Goal: Task Accomplishment & Management: Use online tool/utility

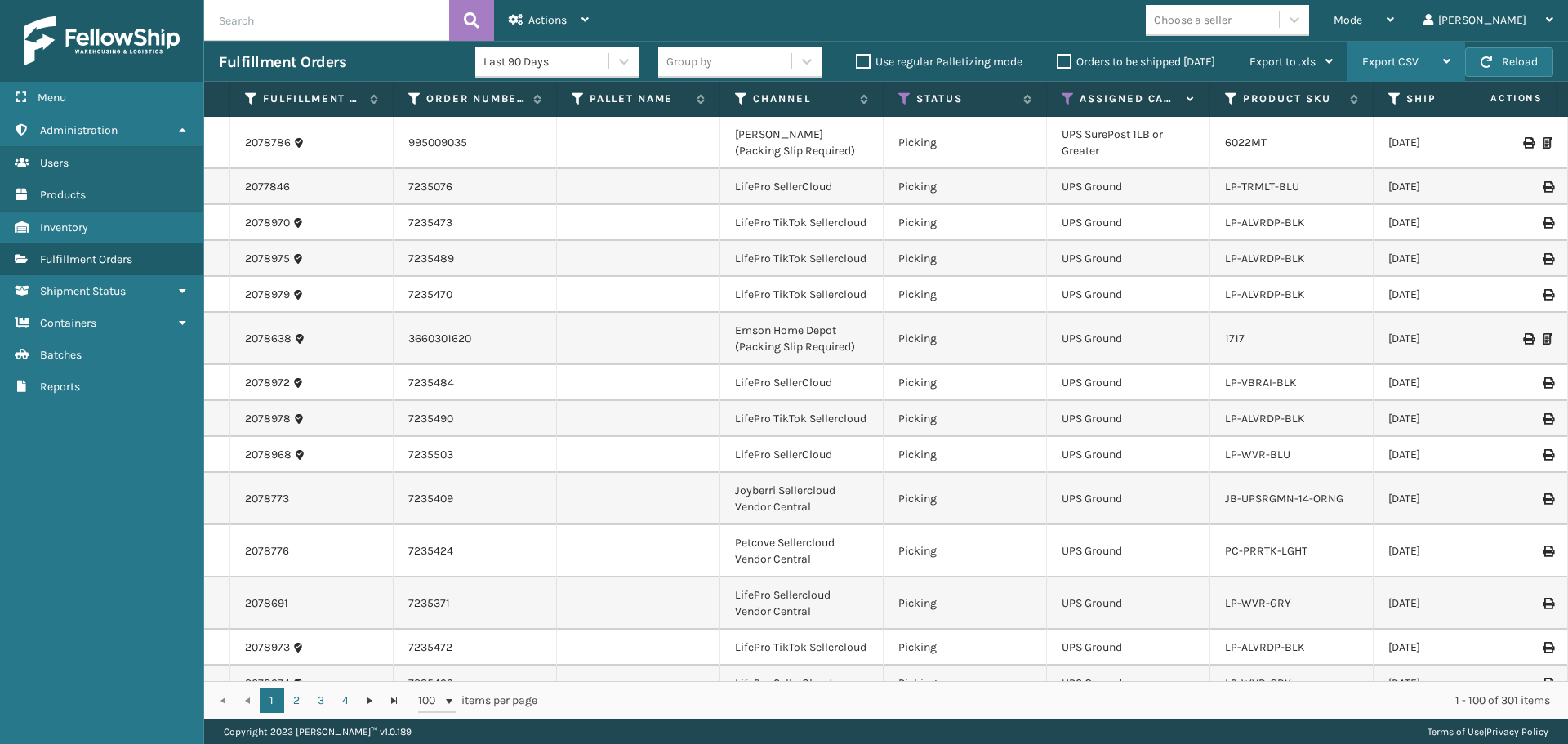
drag, startPoint x: 1412, startPoint y: 25, endPoint x: 1404, endPoint y: 51, distance: 27.2
click at [1362, 25] on span "Mode" at bounding box center [1347, 20] width 29 height 14
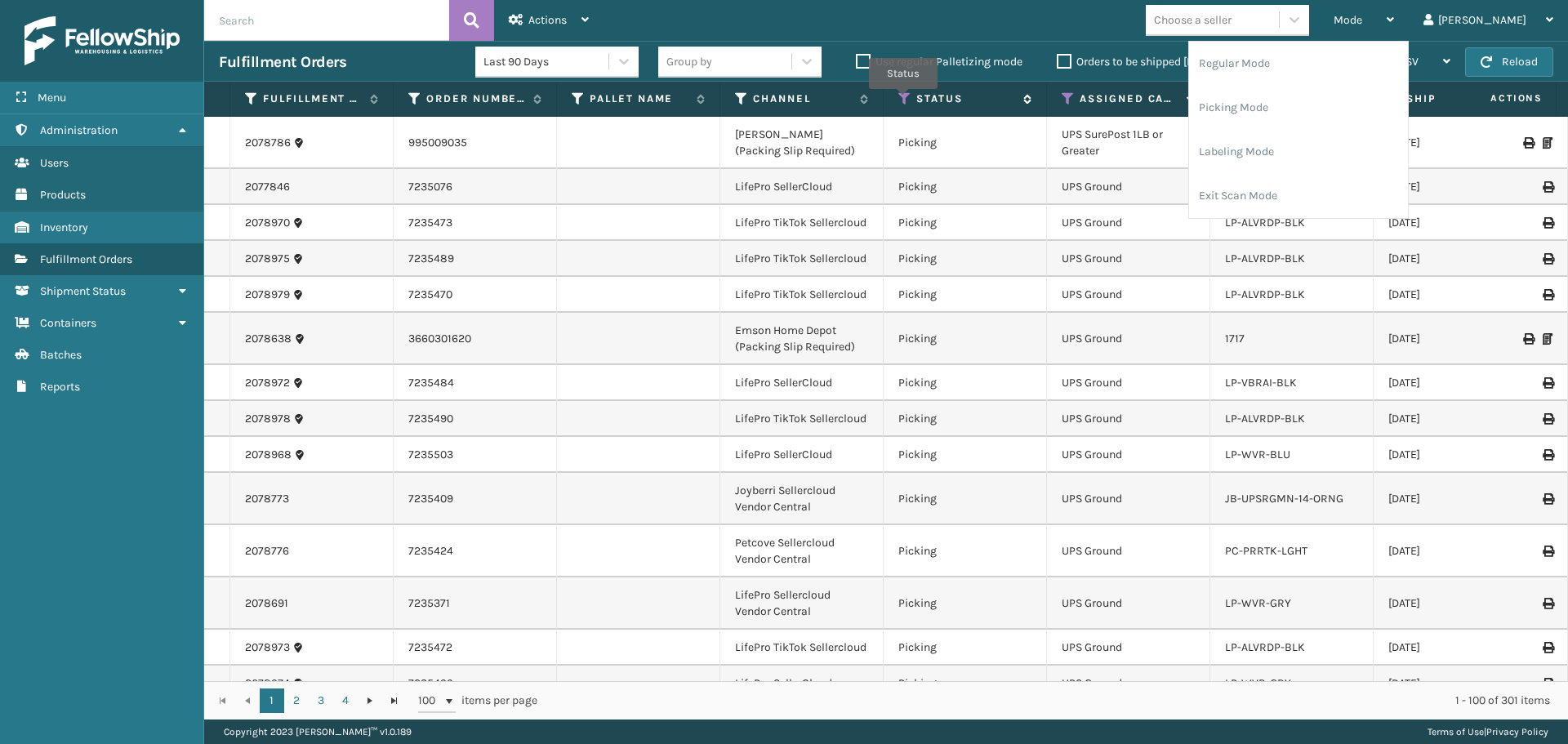
click at [903, 100] on icon at bounding box center [904, 98] width 13 height 15
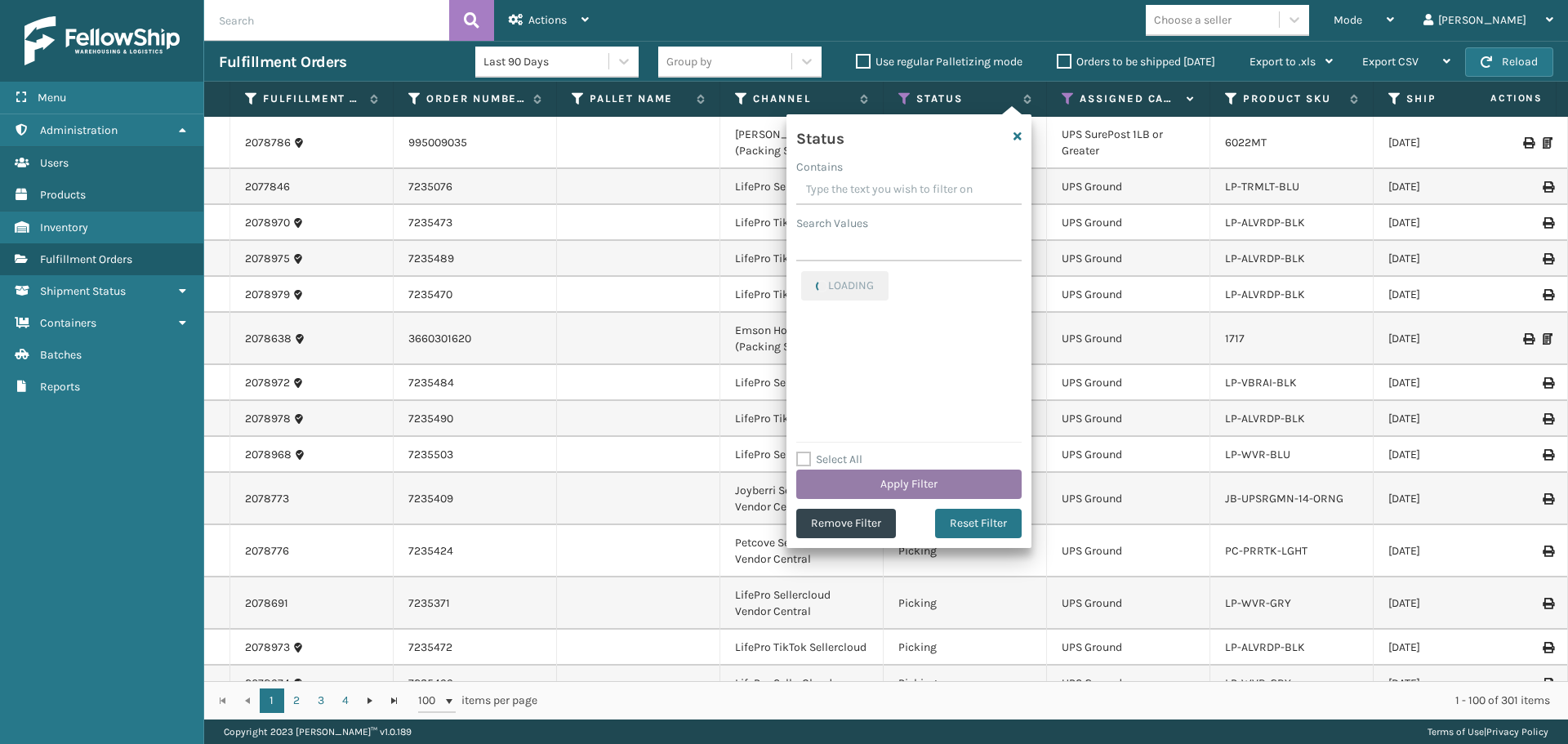
click at [928, 475] on button "Apply Filter" at bounding box center [909, 484] width 226 height 30
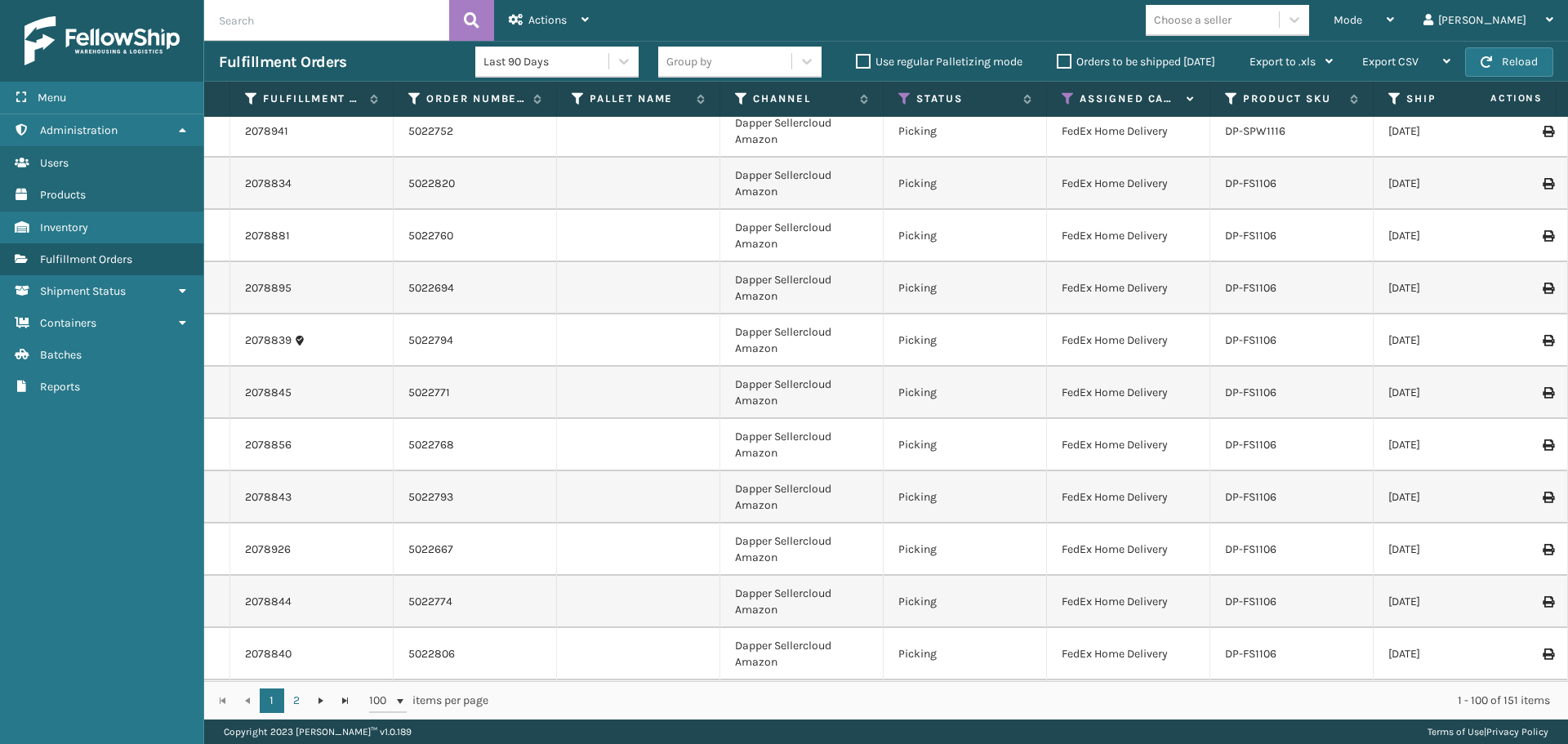
scroll to position [1716, 0]
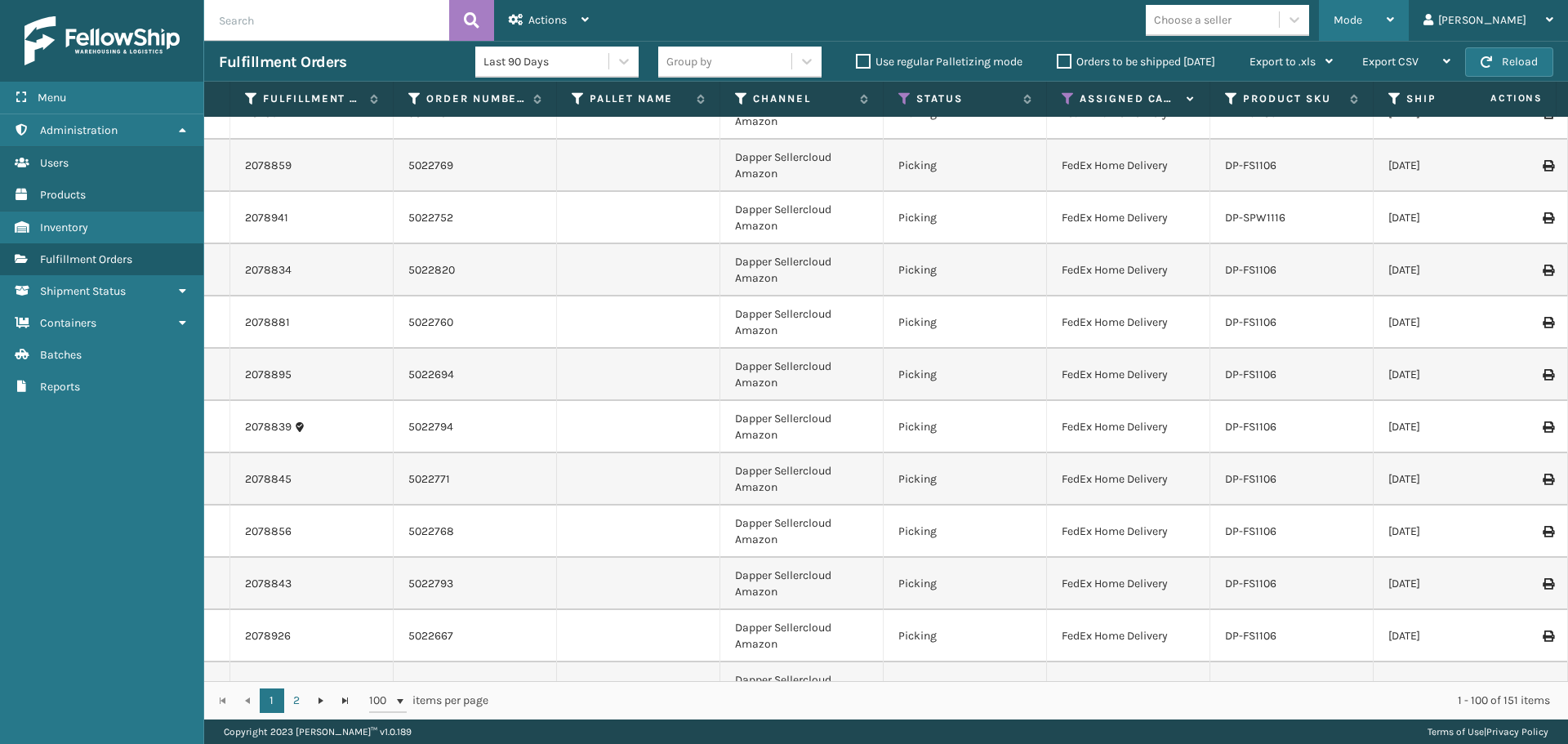
click at [1362, 21] on span "Mode" at bounding box center [1347, 20] width 29 height 14
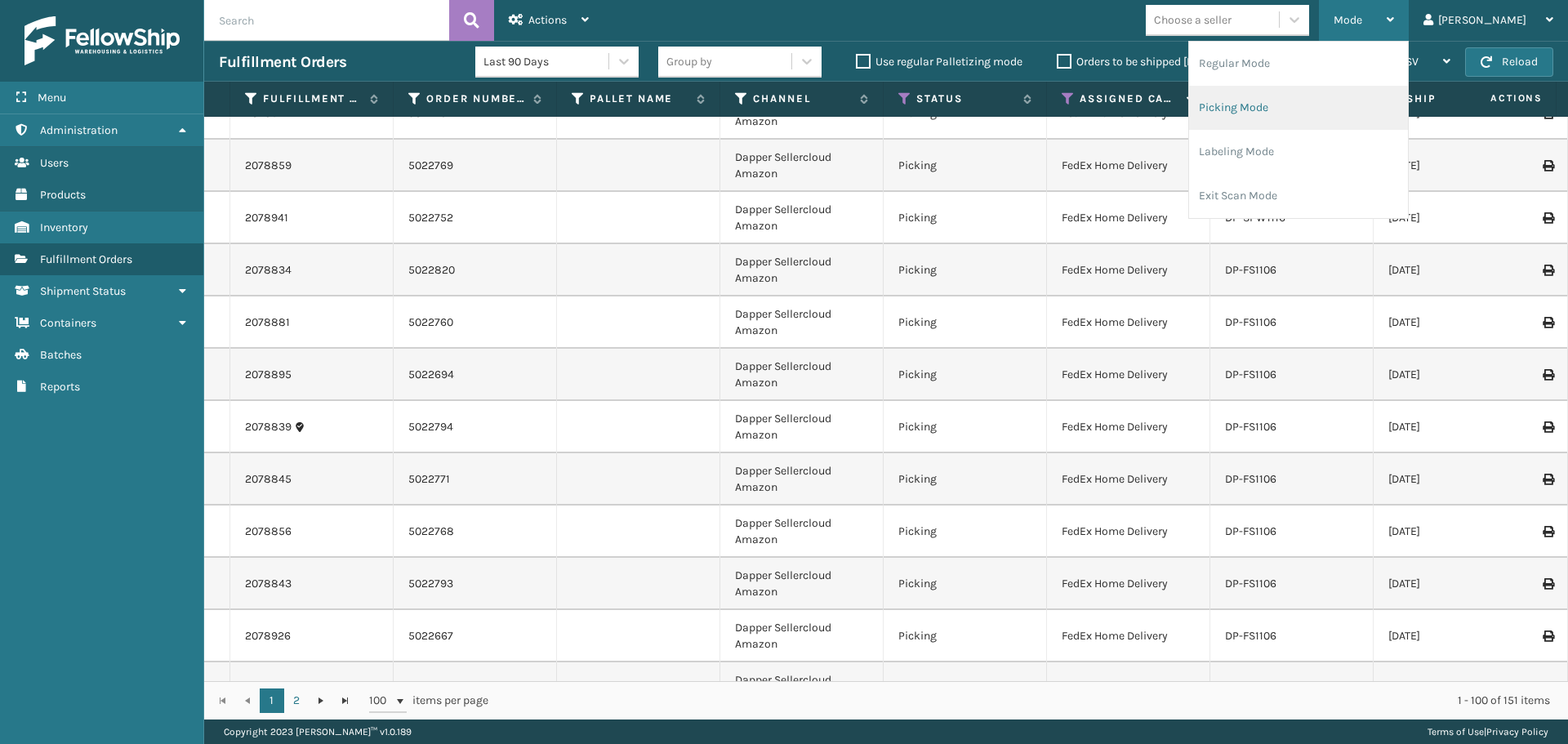
click at [1329, 101] on li "Picking Mode" at bounding box center [1299, 107] width 219 height 44
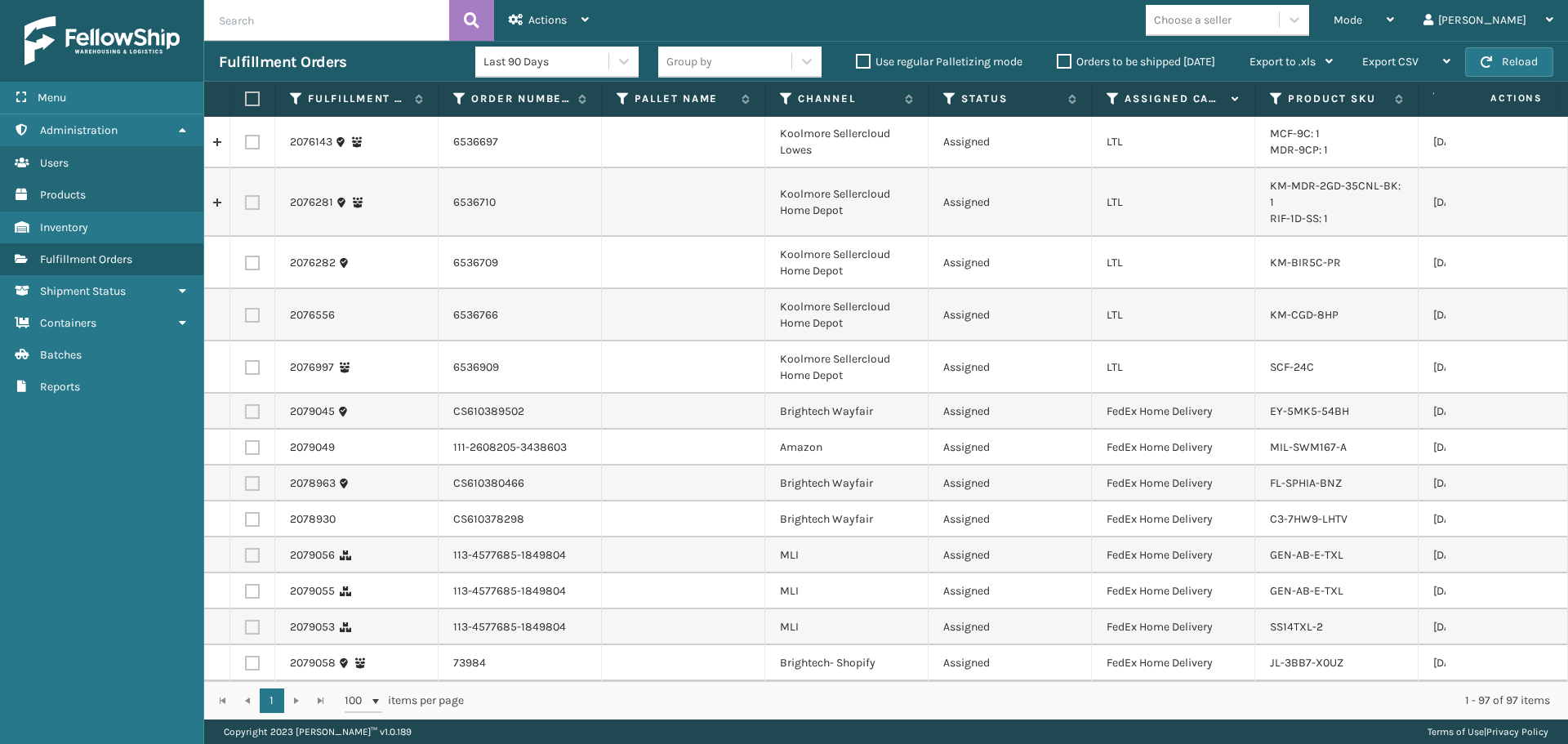
scroll to position [2451, 0]
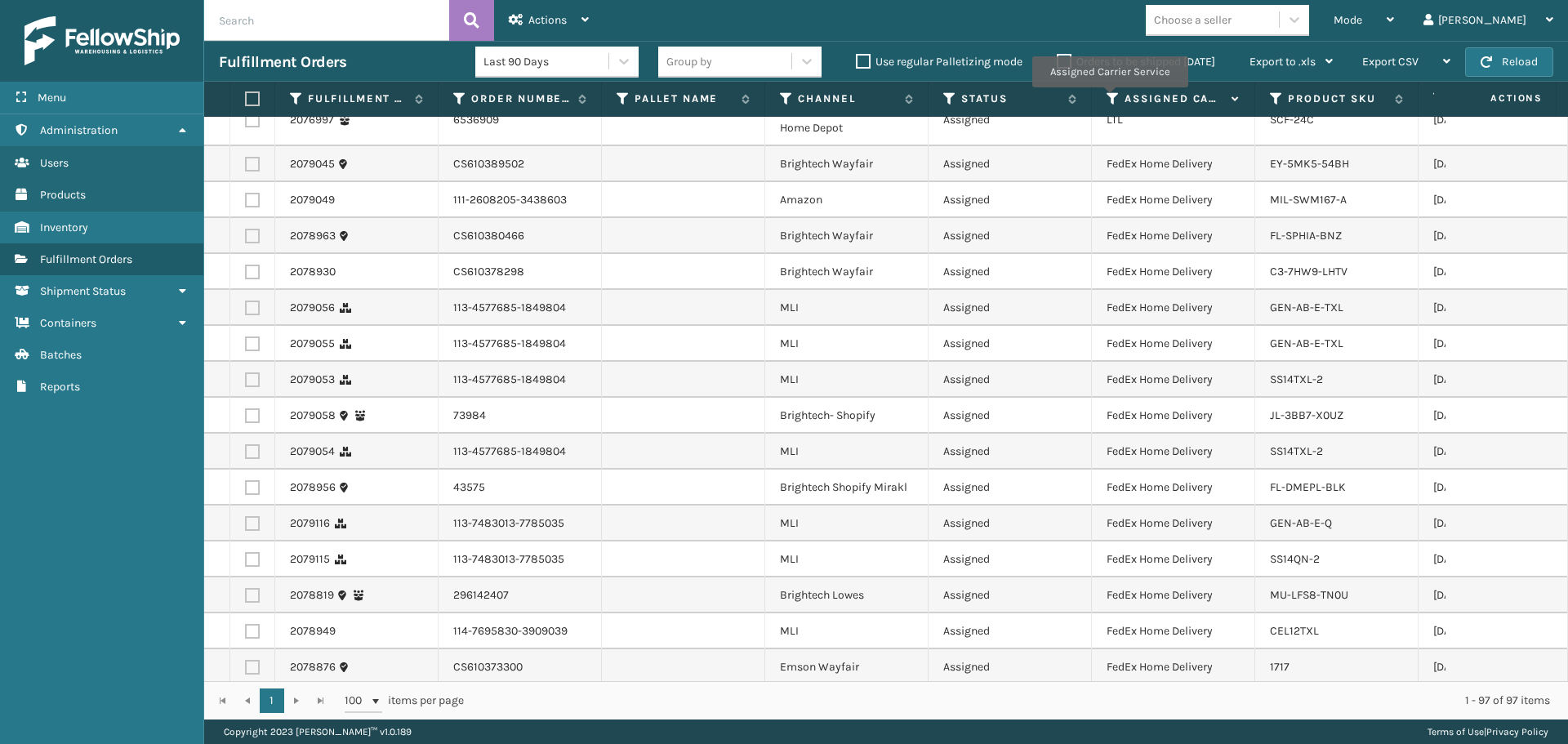
click at [1109, 98] on icon at bounding box center [1113, 98] width 13 height 15
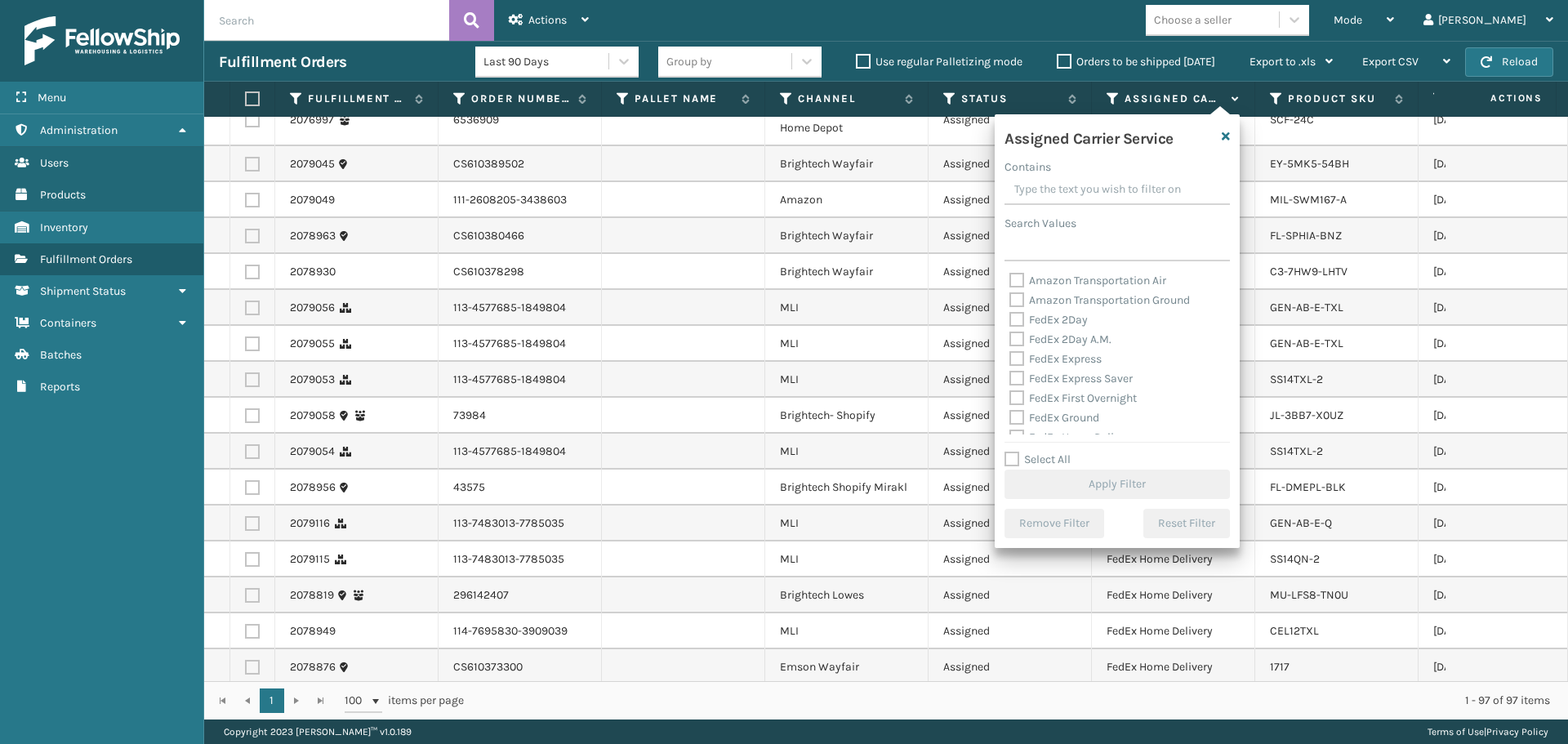
click at [1057, 459] on label "Select All" at bounding box center [1037, 460] width 67 height 14
click at [1057, 452] on input "Select All" at bounding box center [1127, 452] width 245 height 2
checkbox input "true"
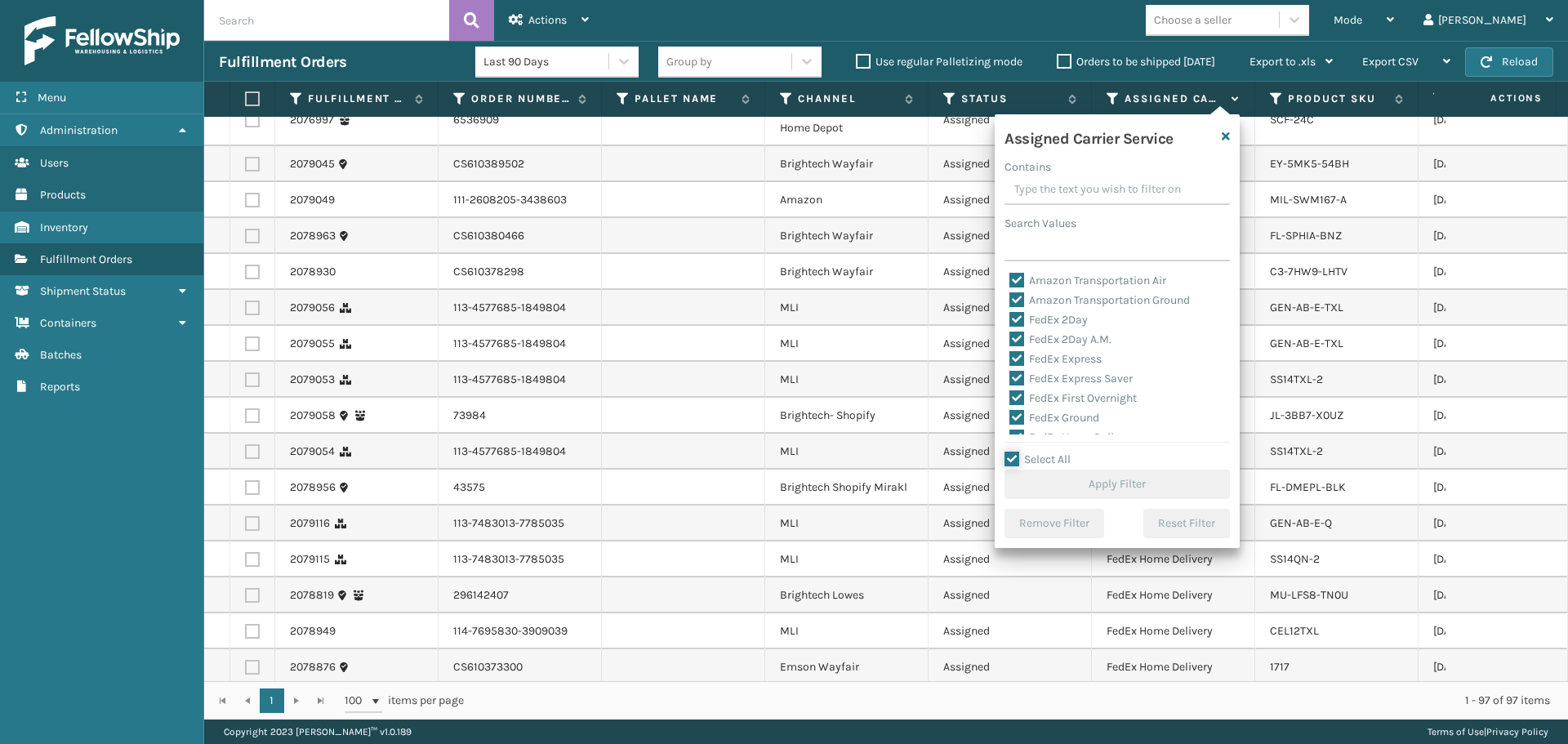
checkbox input "true"
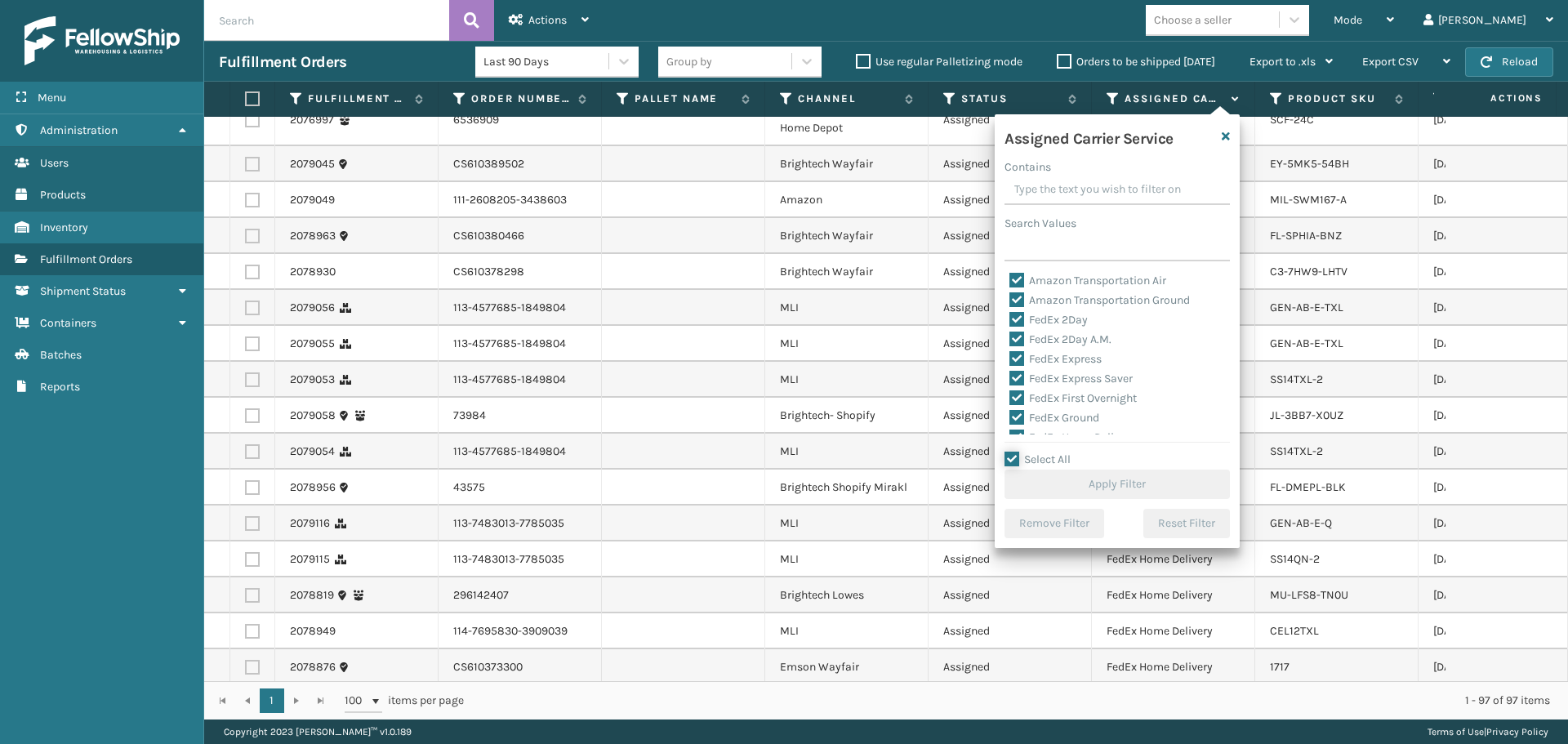
checkbox input "true"
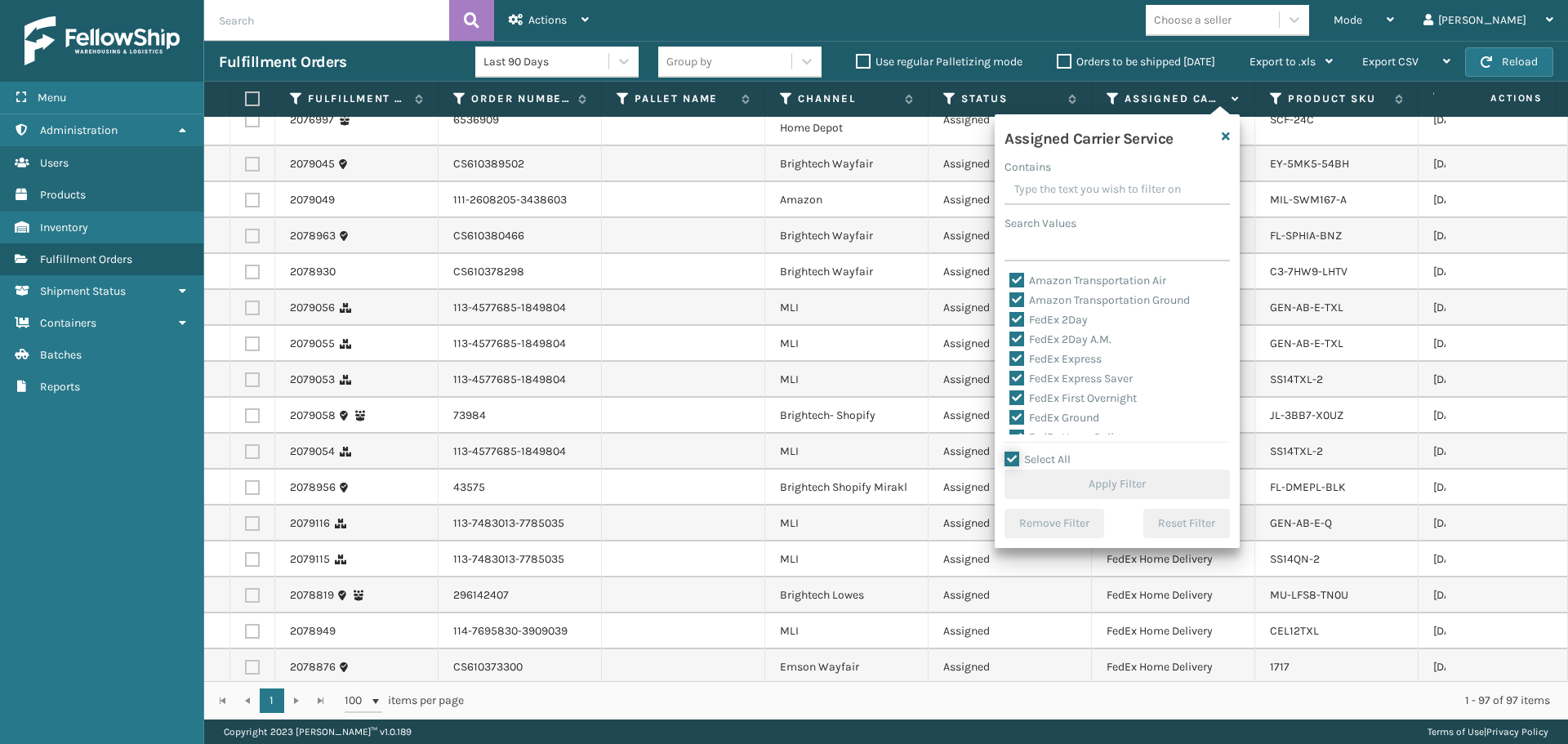
checkbox input "true"
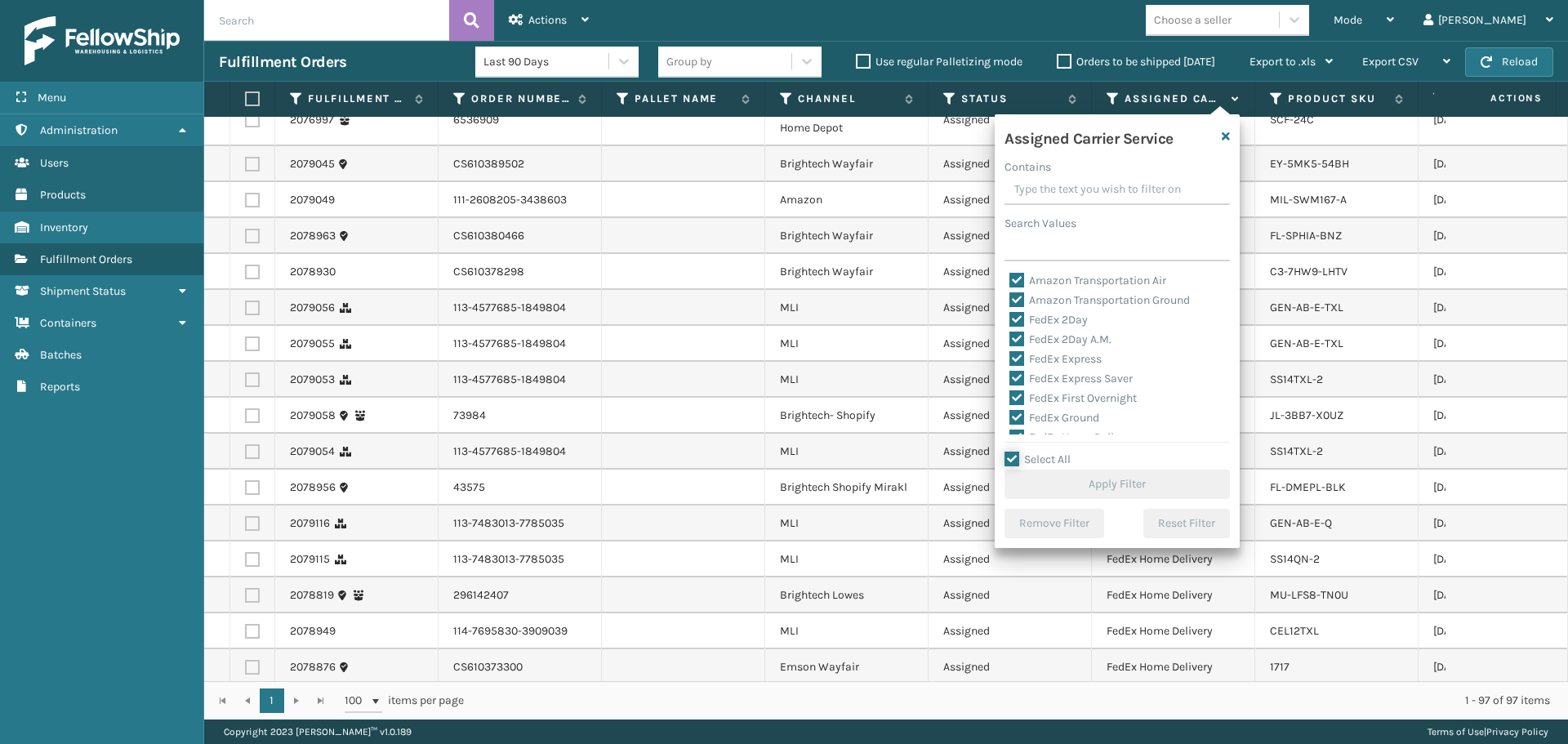
checkbox input "true"
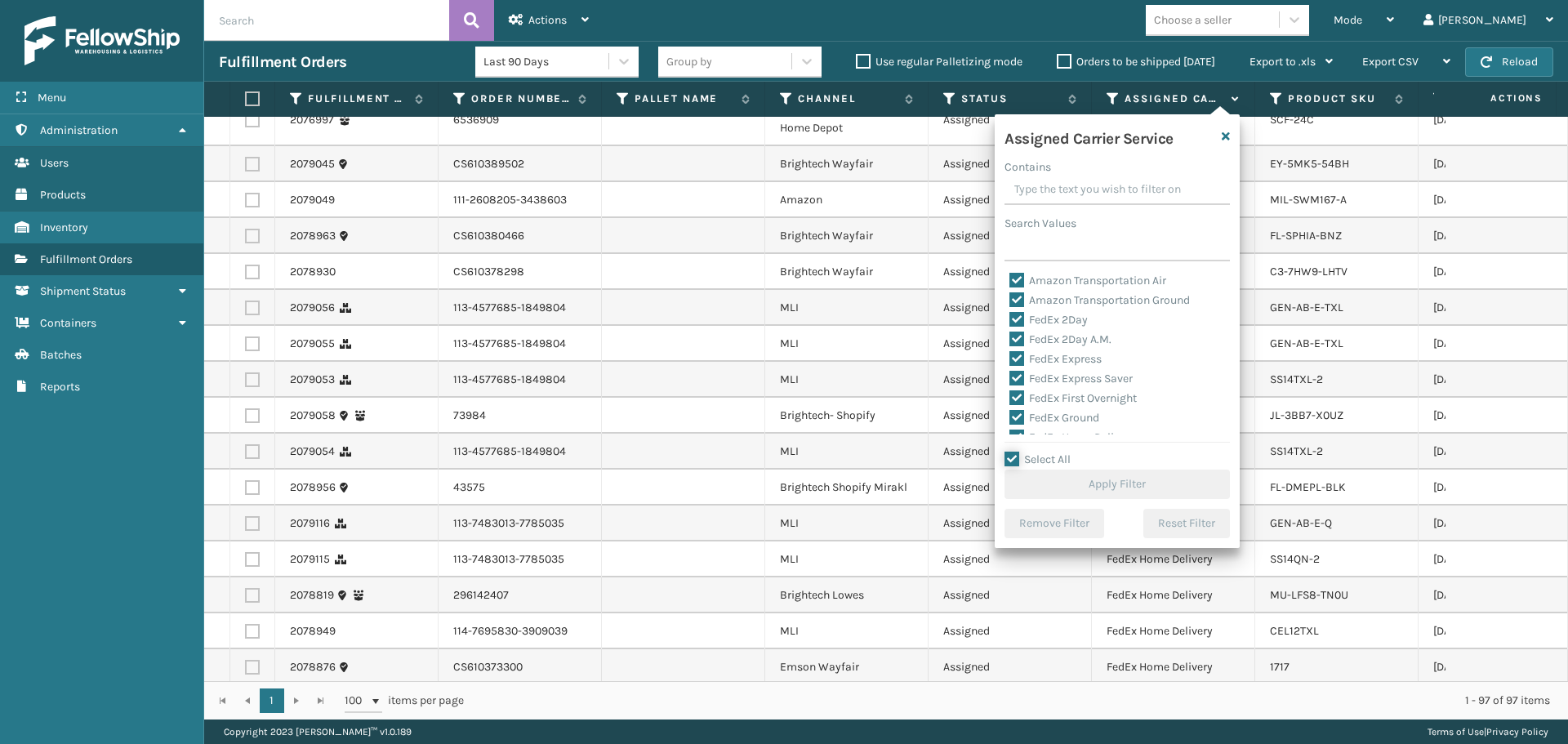
checkbox input "true"
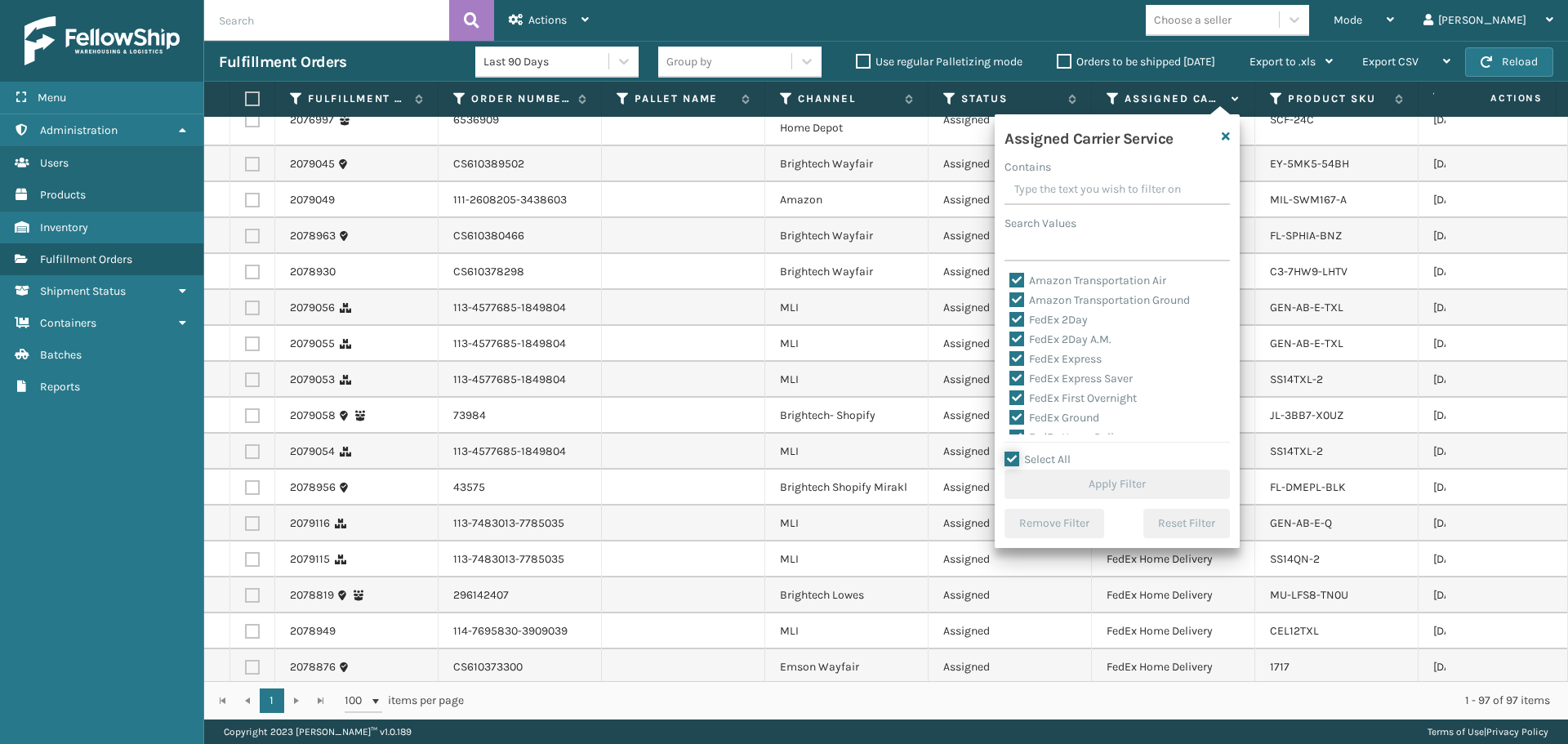
checkbox input "true"
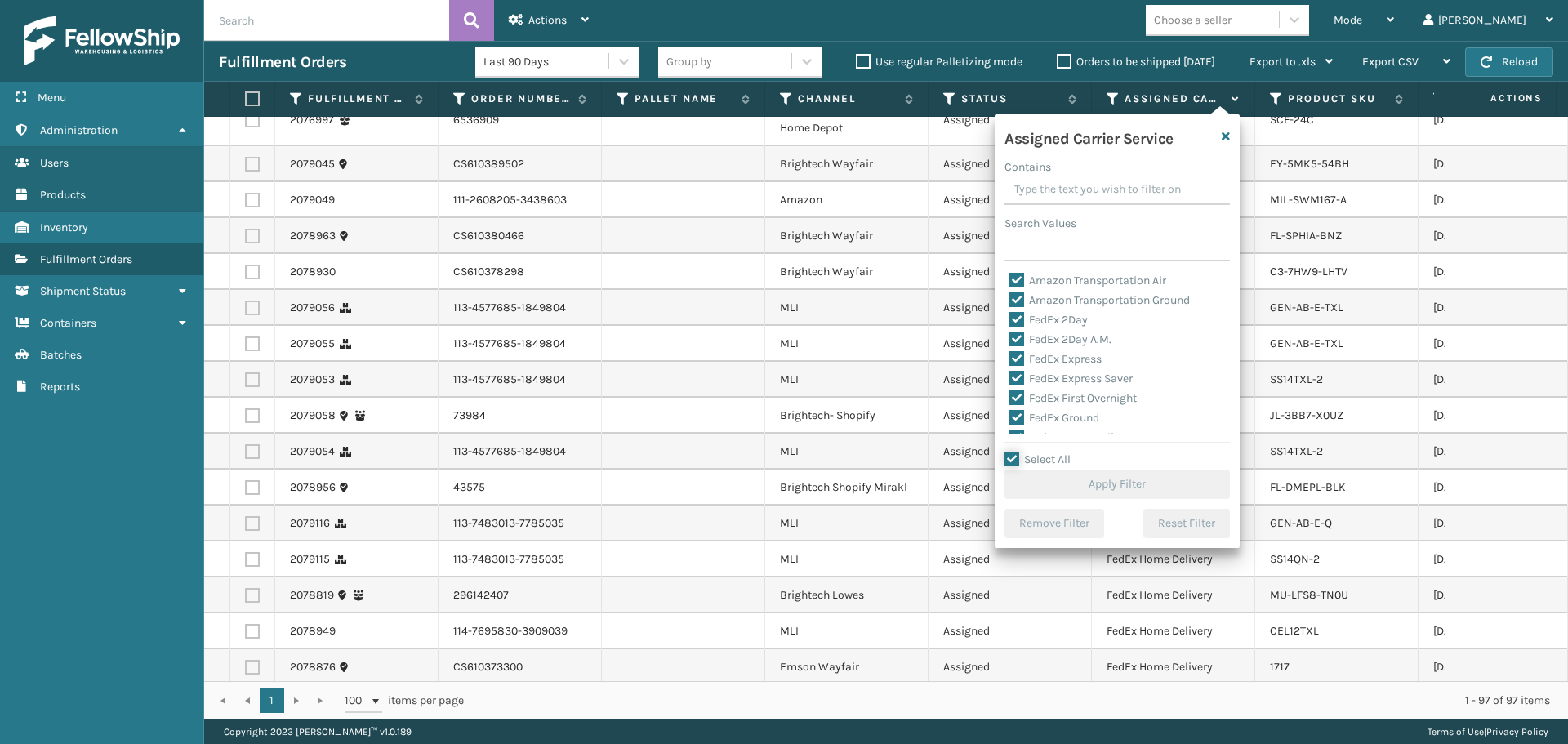
checkbox input "true"
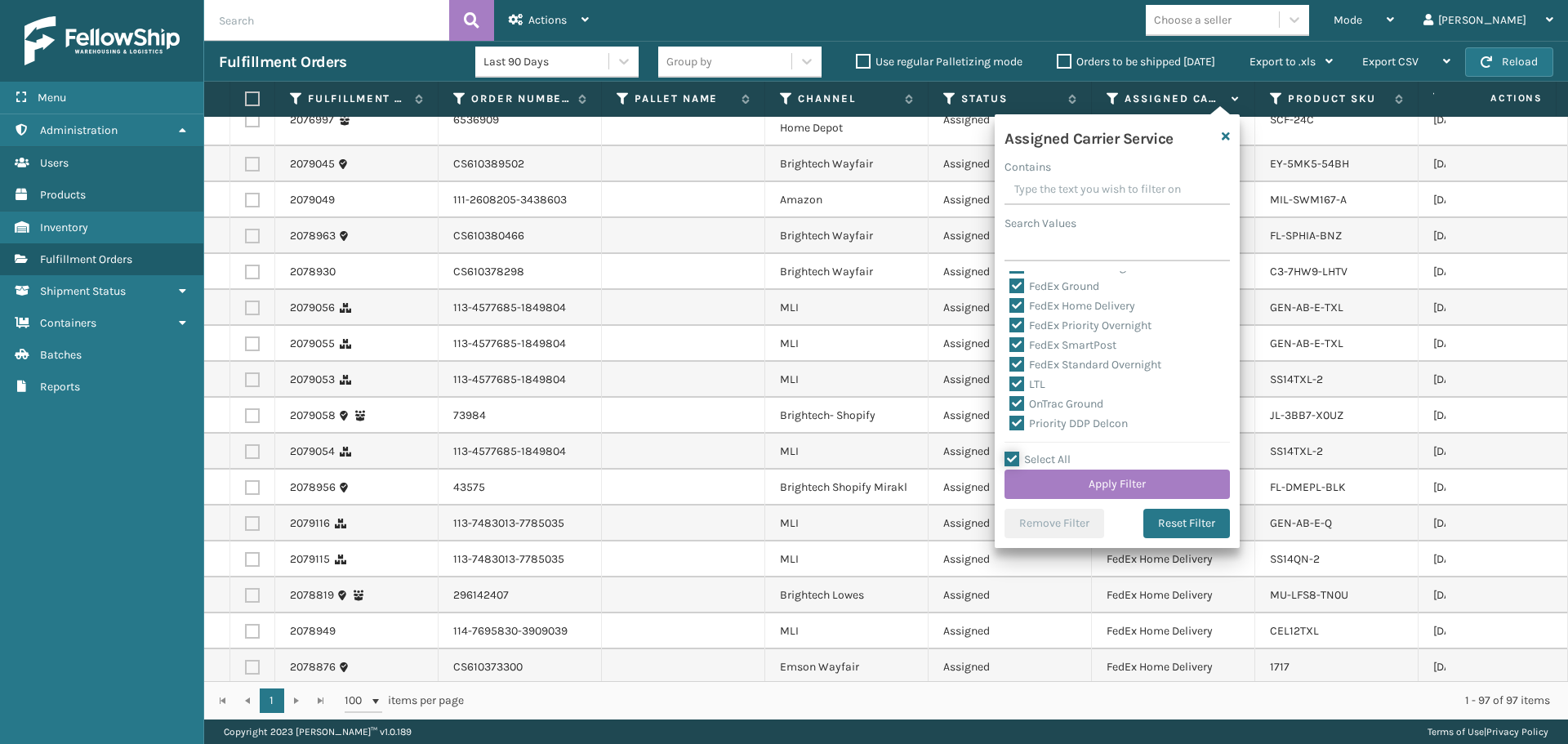
scroll to position [163, 0]
click at [1035, 348] on label "LTL" at bounding box center [1027, 352] width 36 height 14
click at [1010, 348] on input "LTL" at bounding box center [1009, 348] width 1 height 11
checkbox input "false"
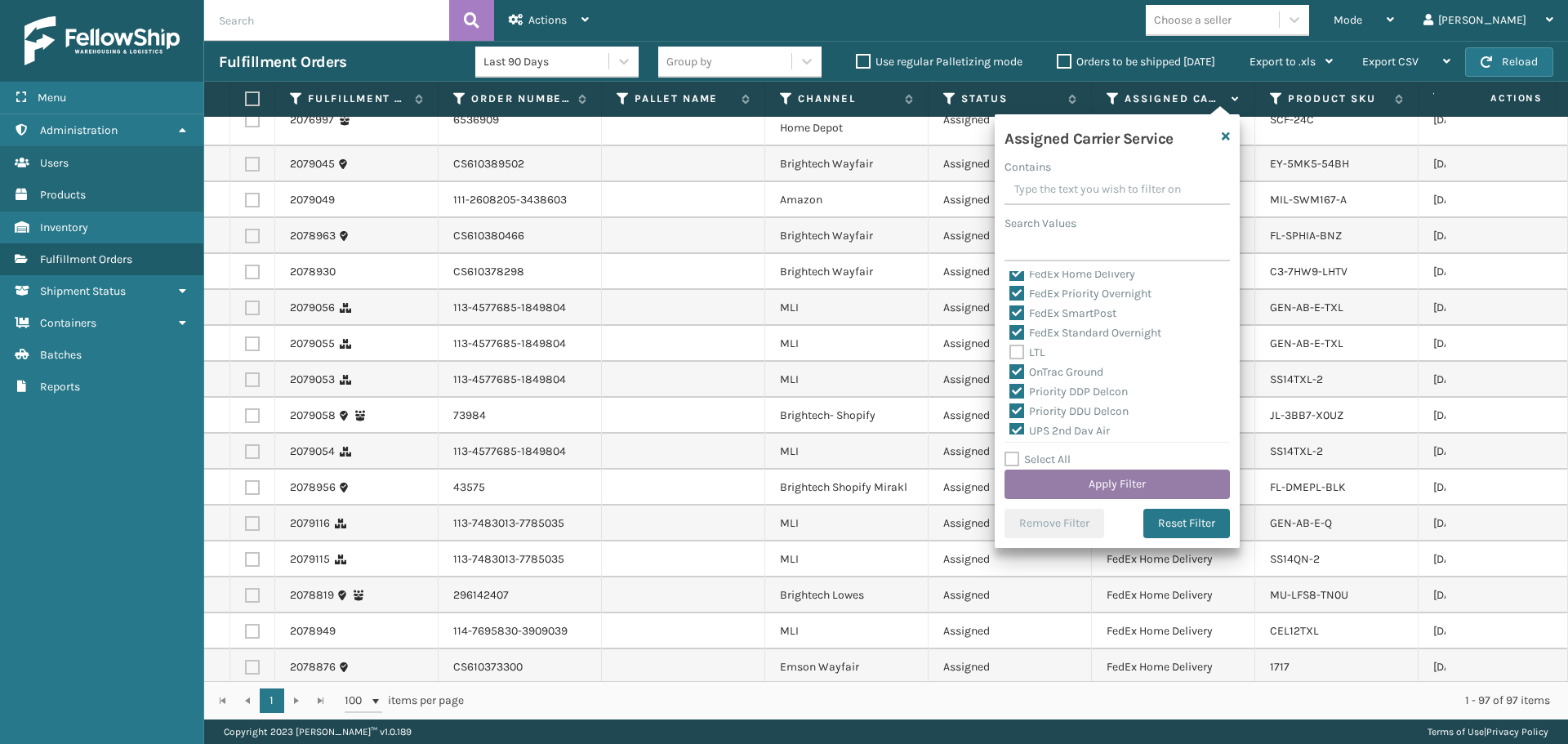
click at [1116, 480] on button "Apply Filter" at bounding box center [1117, 484] width 226 height 30
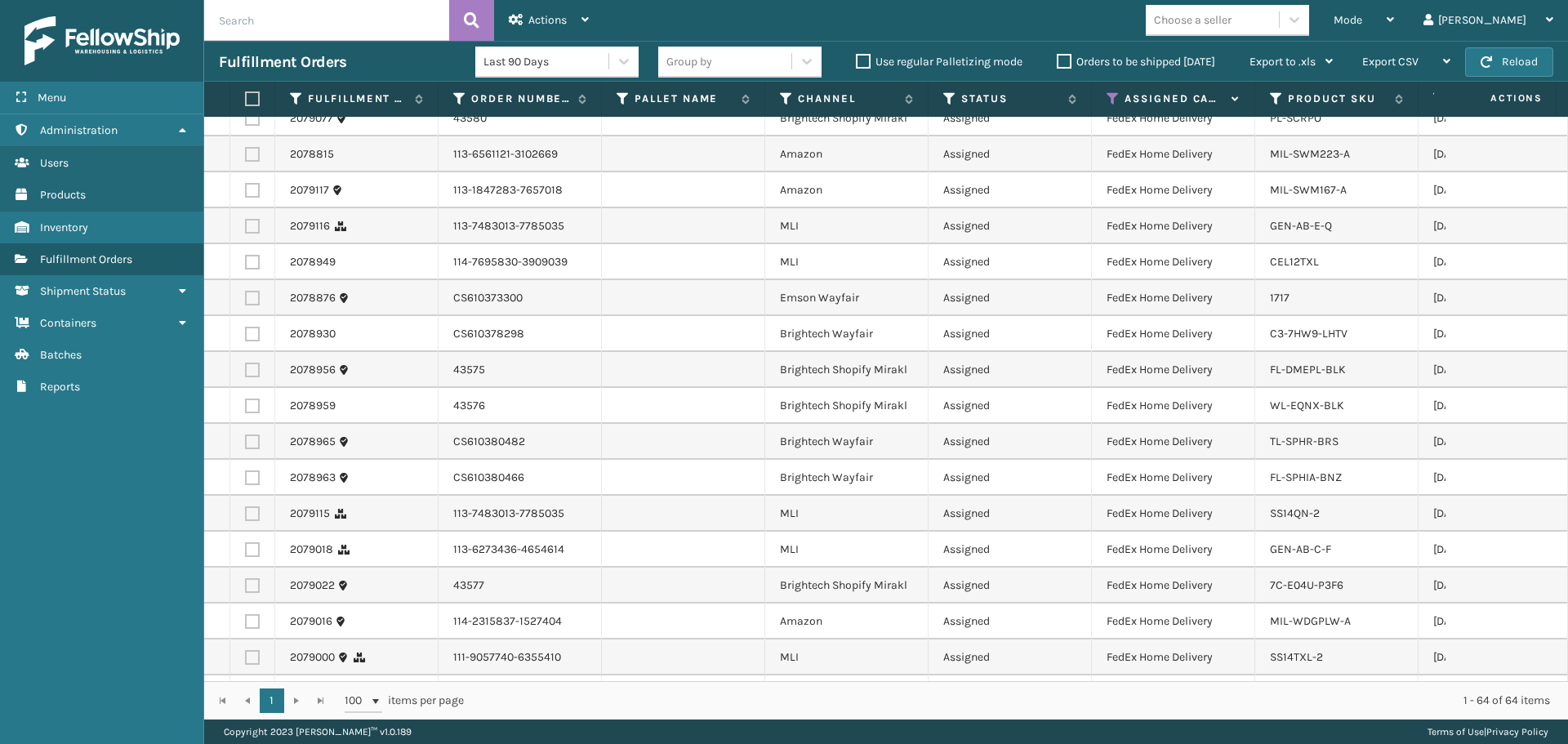
scroll to position [605, 0]
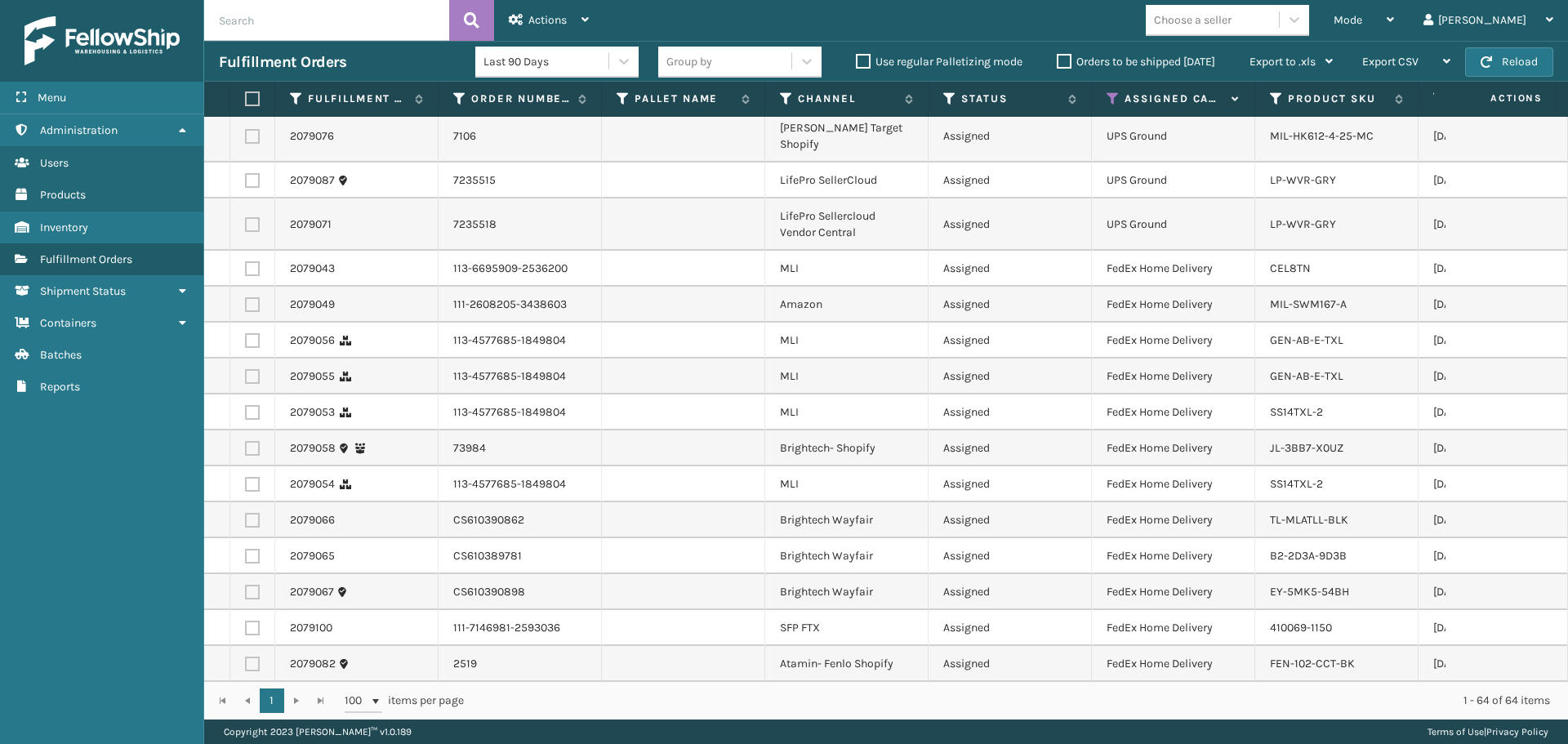
click at [1232, 19] on div "Choose a seller" at bounding box center [1193, 19] width 78 height 17
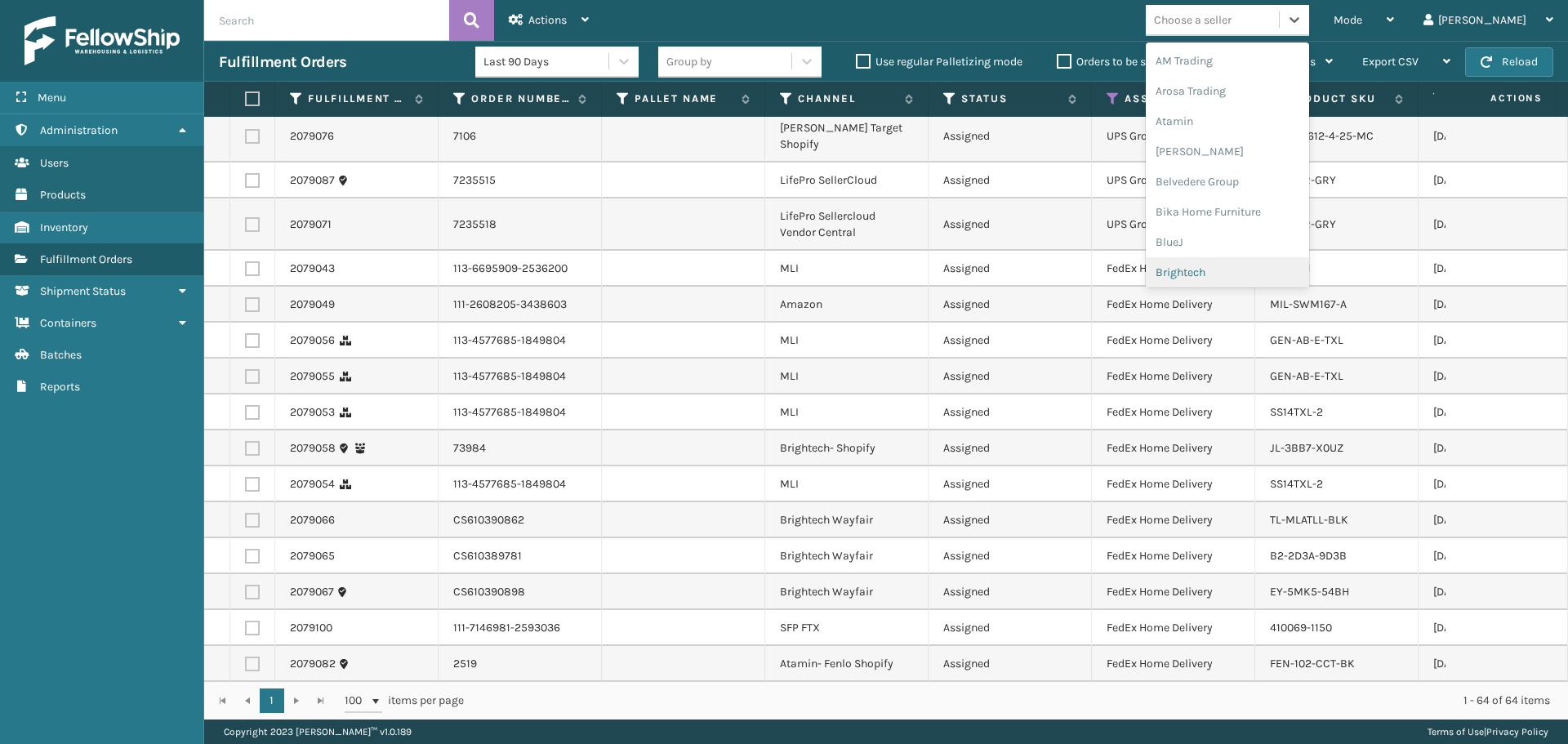
click at [1246, 272] on div "Brightech" at bounding box center [1227, 273] width 163 height 30
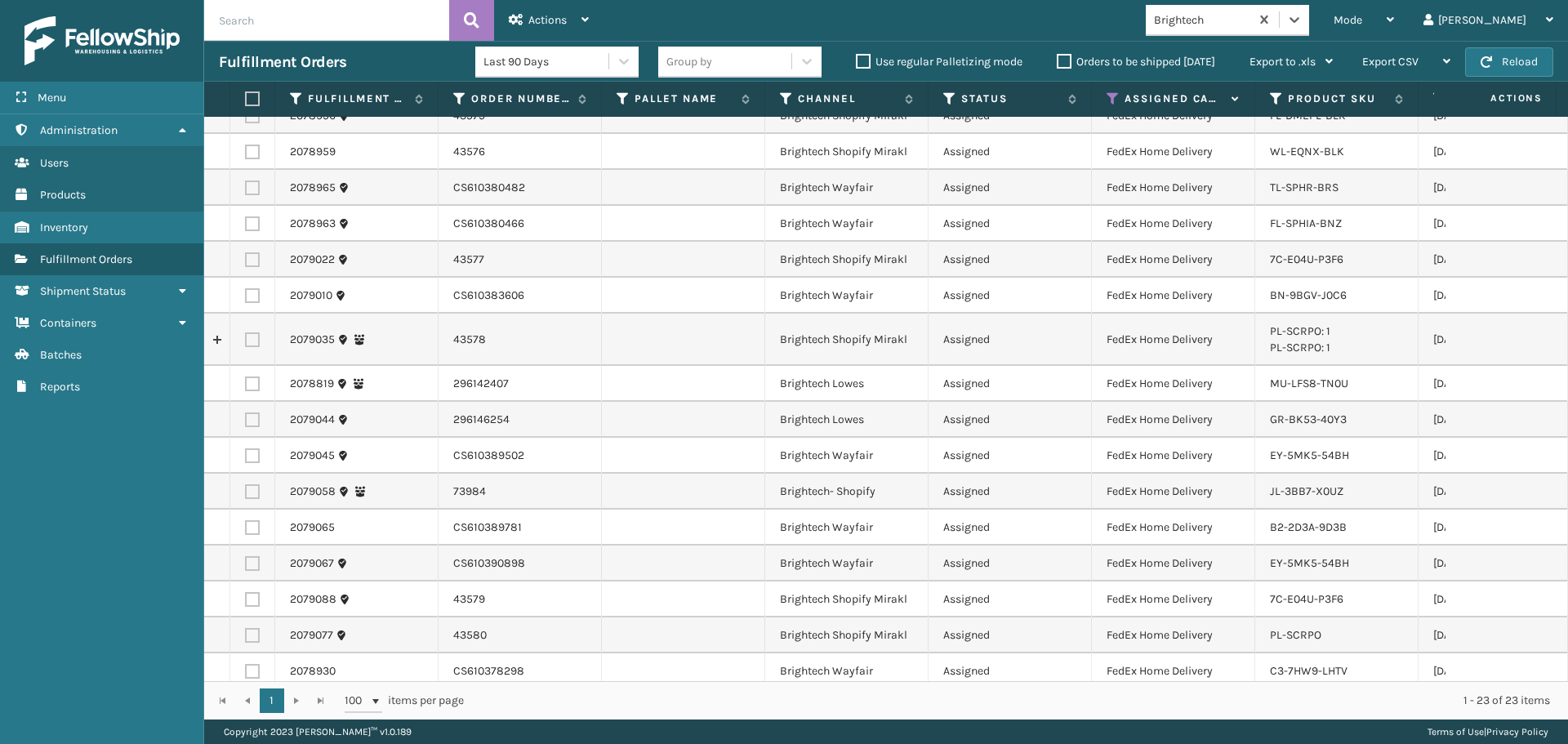
scroll to position [307, 0]
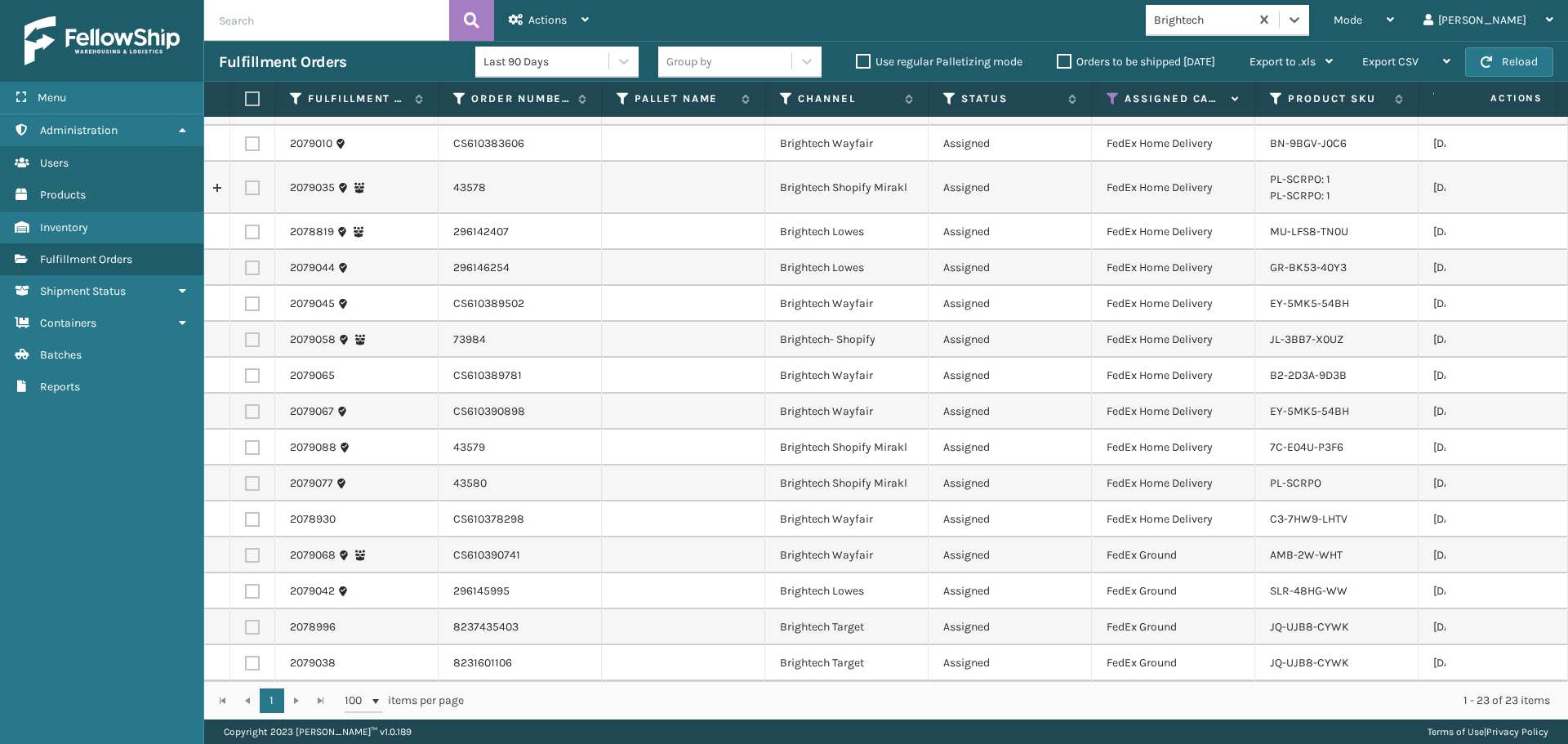
click at [1251, 18] on div "Brightech" at bounding box center [1203, 19] width 97 height 17
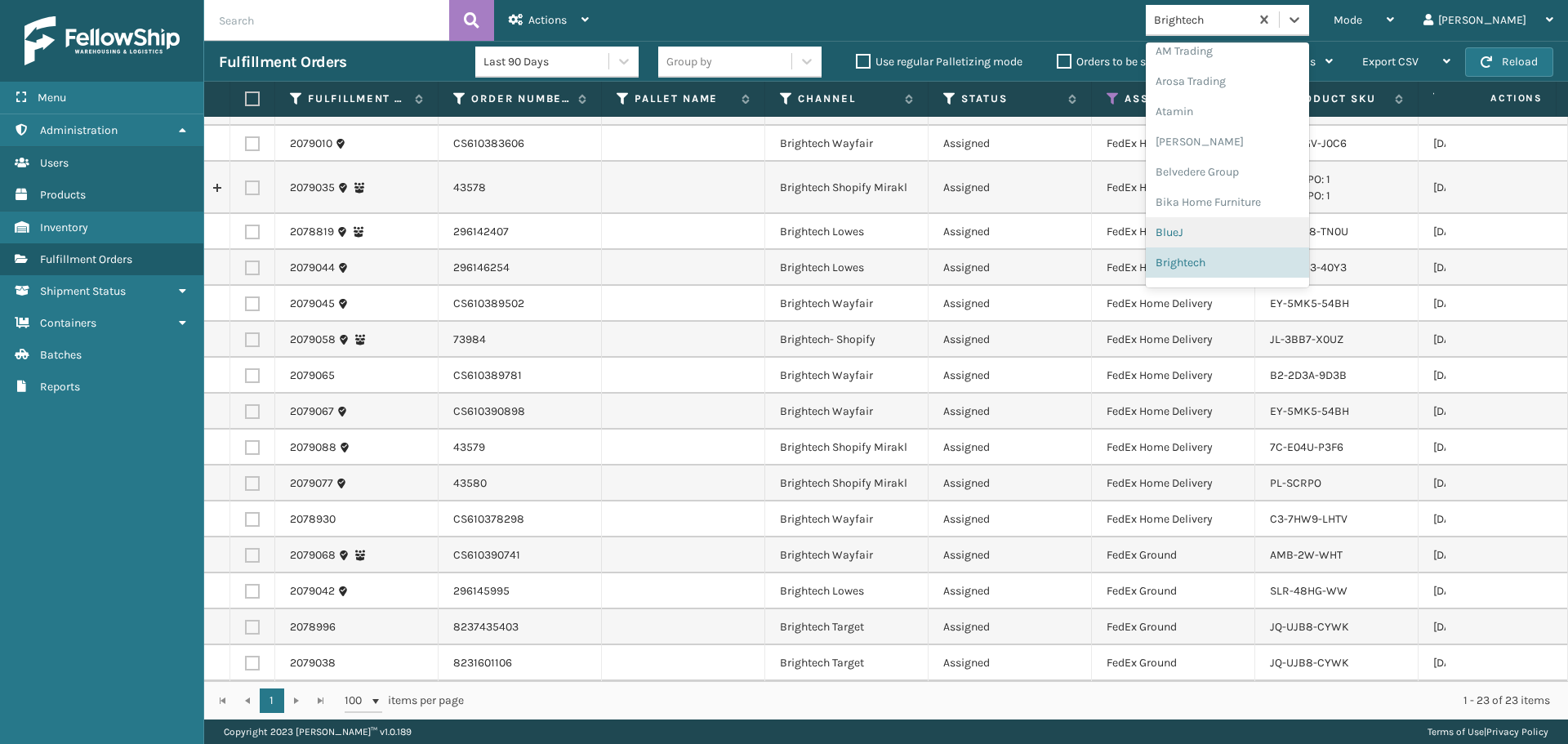
scroll to position [517, 0]
click at [1260, 143] on div "LifePro Fitness" at bounding box center [1227, 148] width 163 height 30
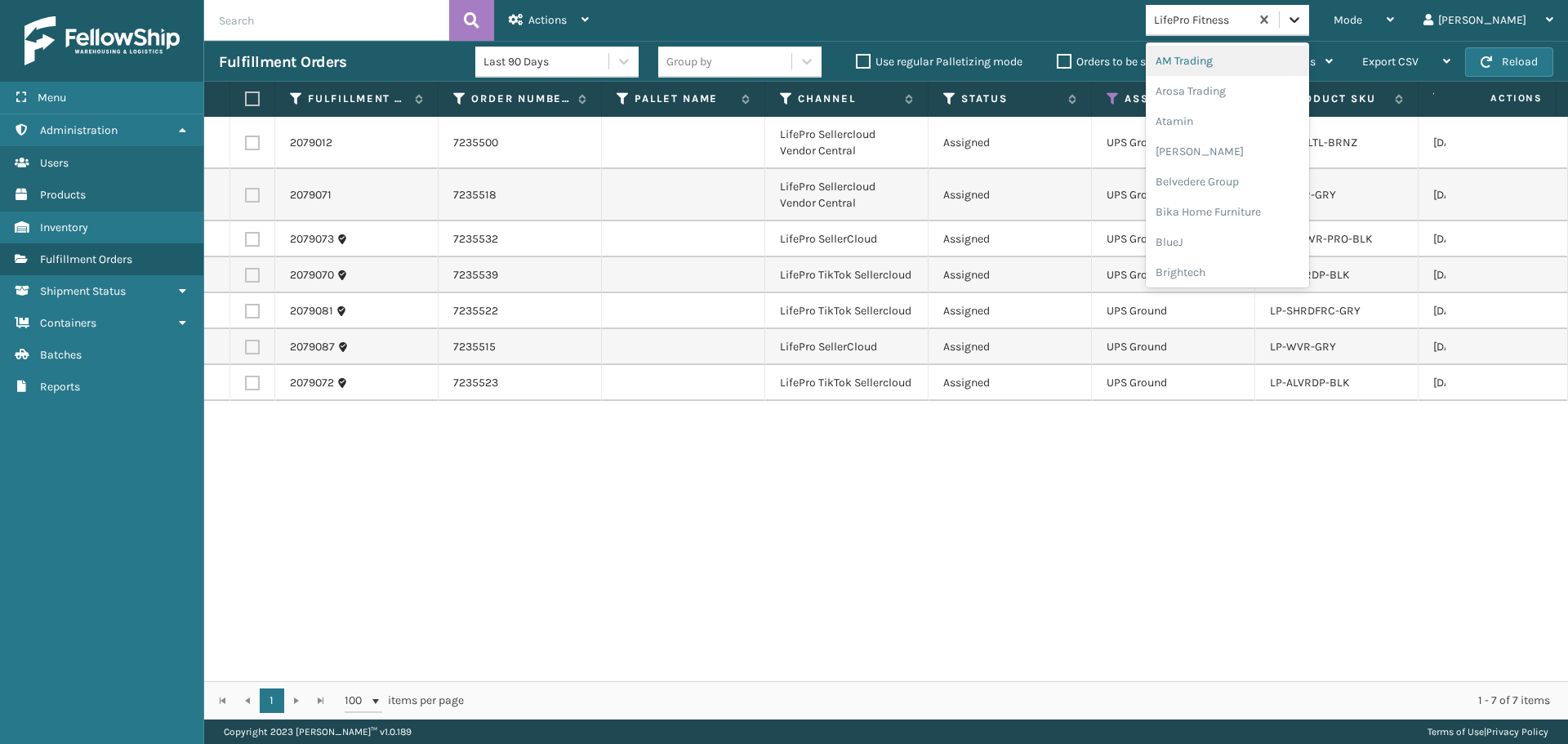
click at [1303, 18] on icon at bounding box center [1295, 19] width 16 height 16
click at [1256, 268] on div "Brightech" at bounding box center [1227, 273] width 163 height 30
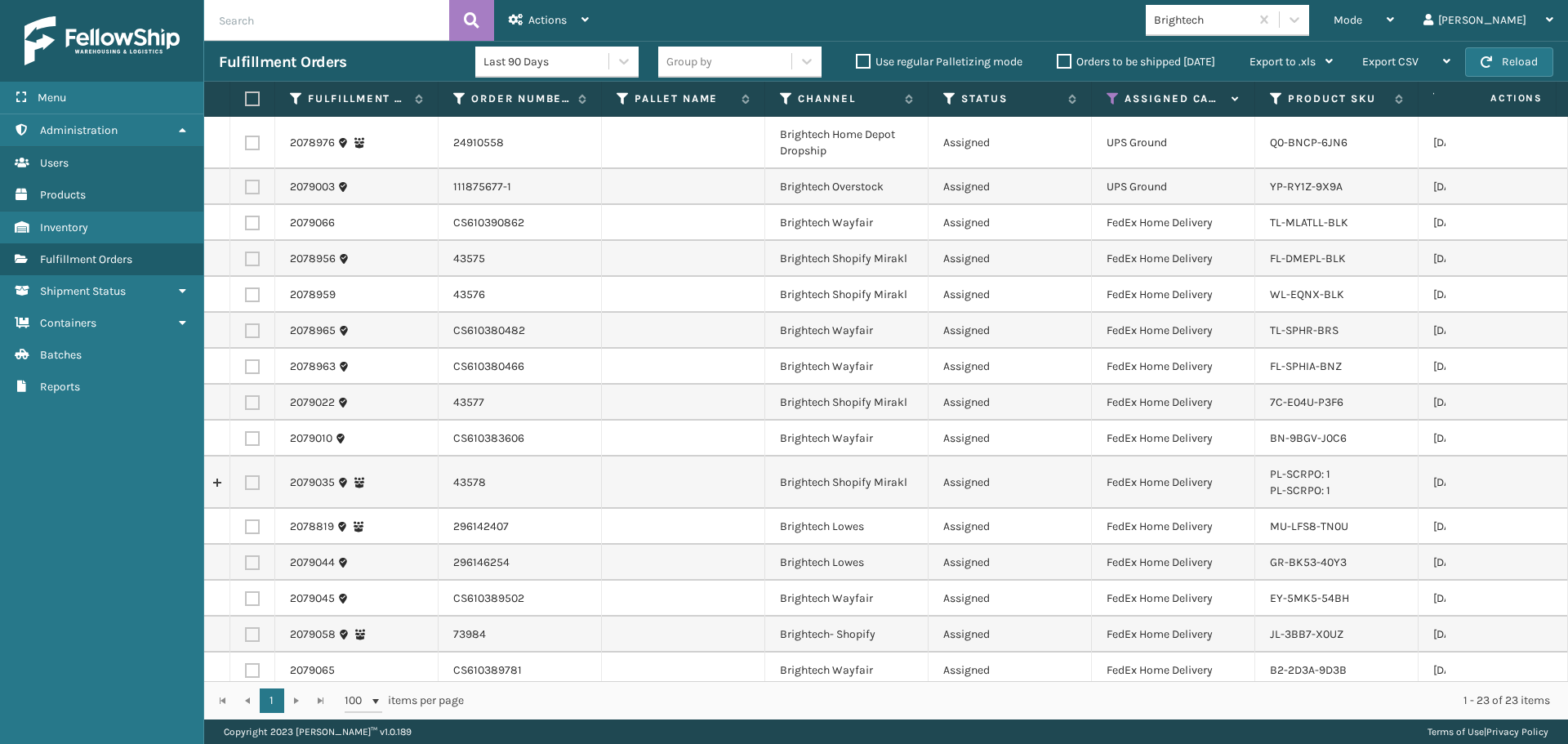
click at [255, 99] on label at bounding box center [250, 98] width 10 height 15
click at [246, 99] on input "checkbox" at bounding box center [245, 98] width 1 height 11
checkbox input "true"
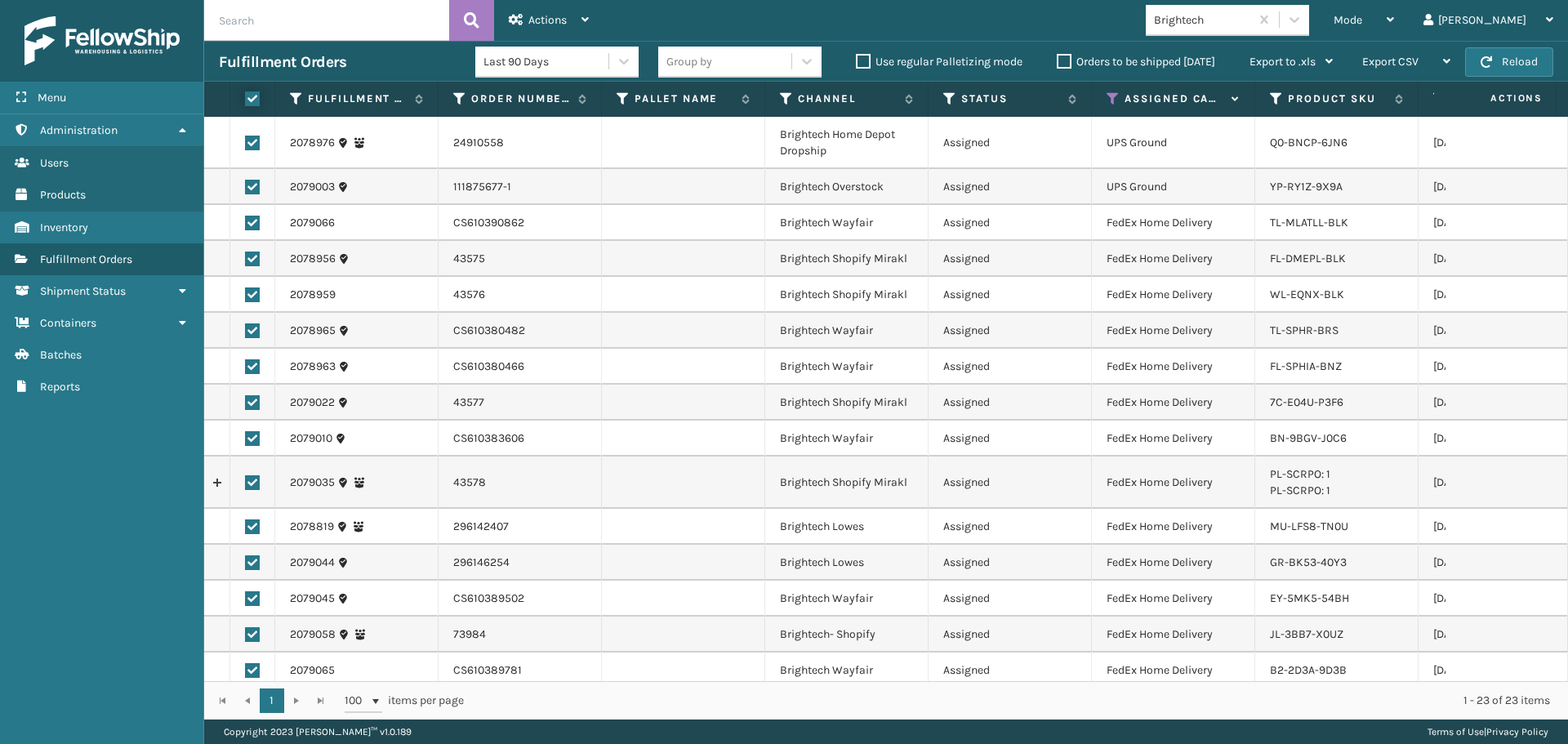
checkbox input "true"
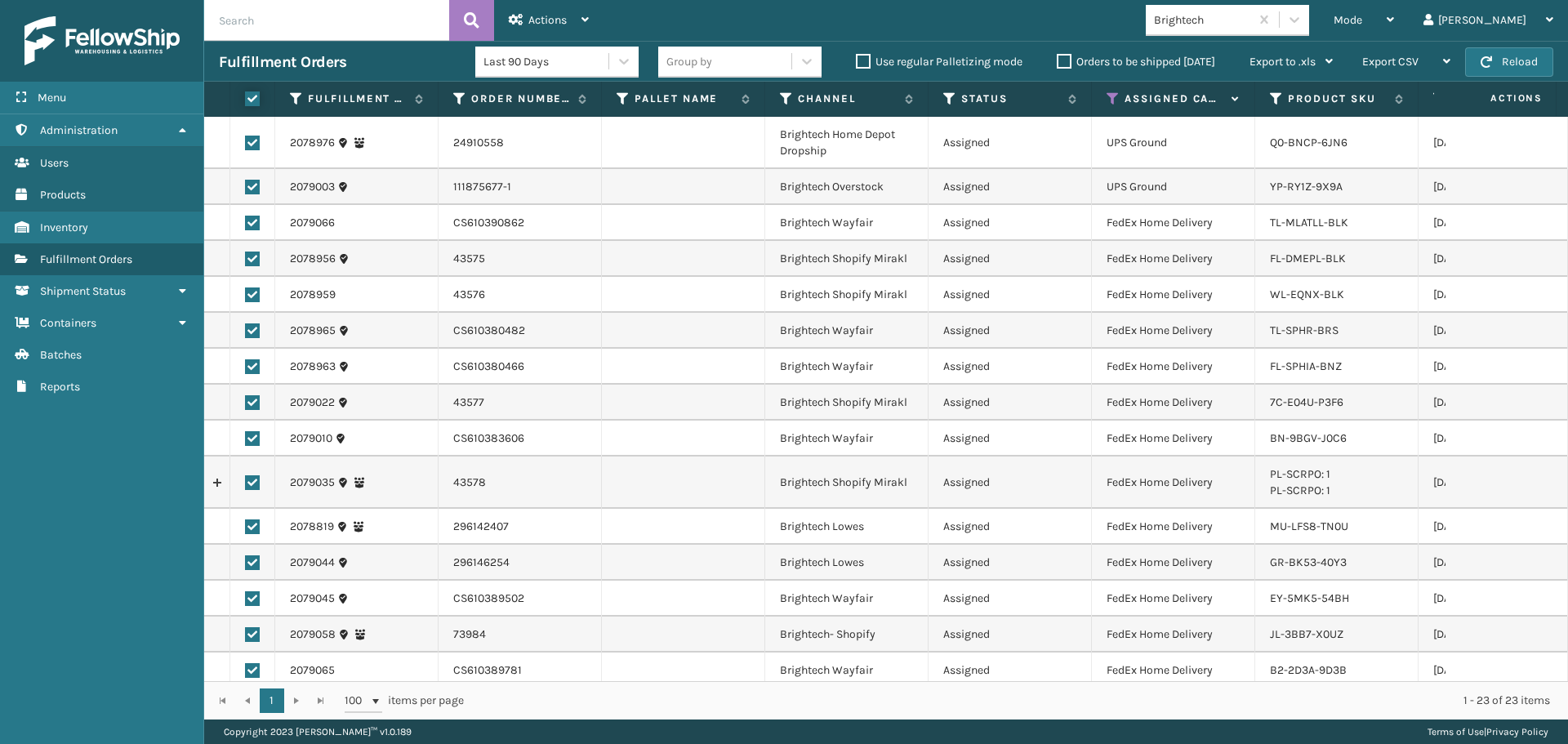
checkbox input "true"
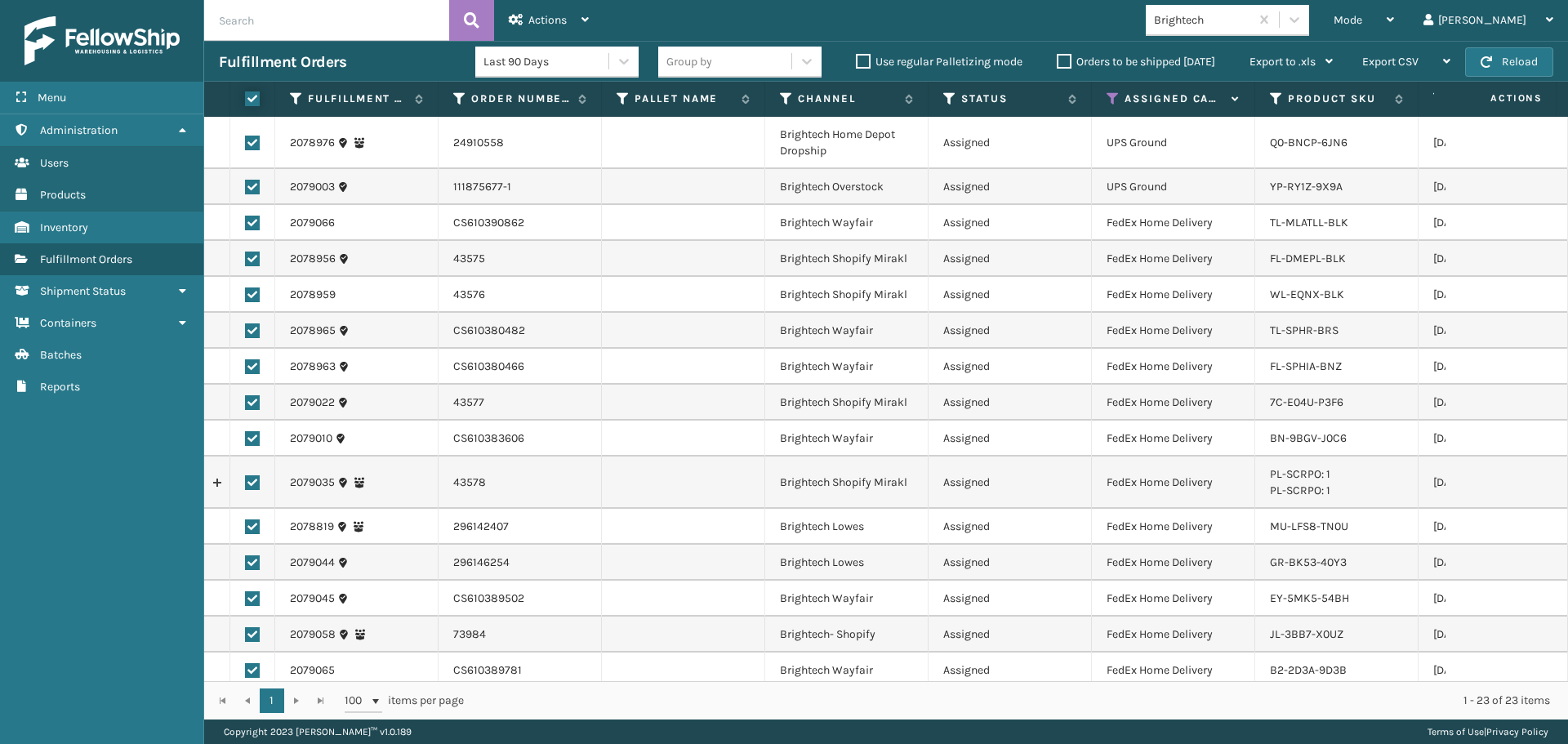
checkbox input "true"
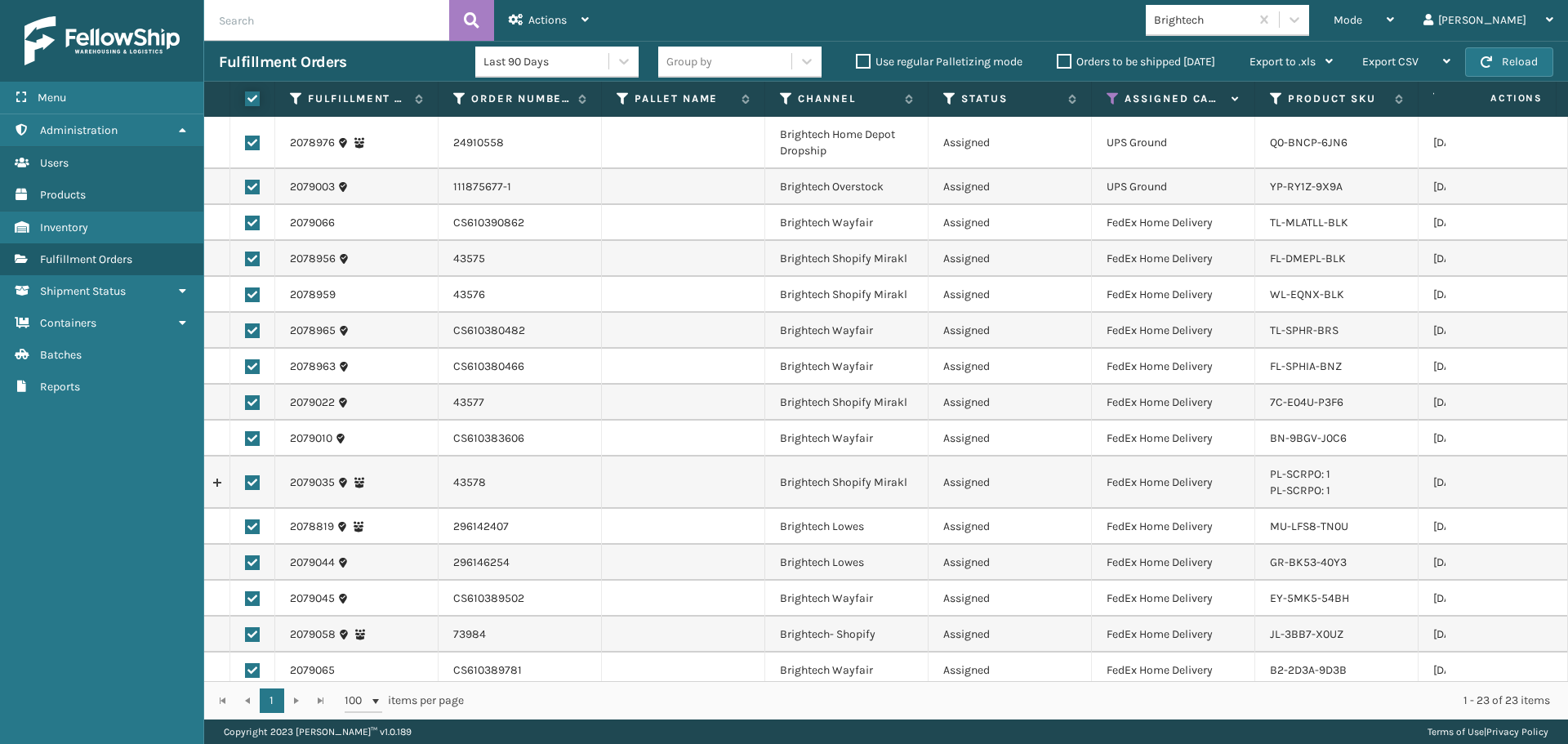
checkbox input "true"
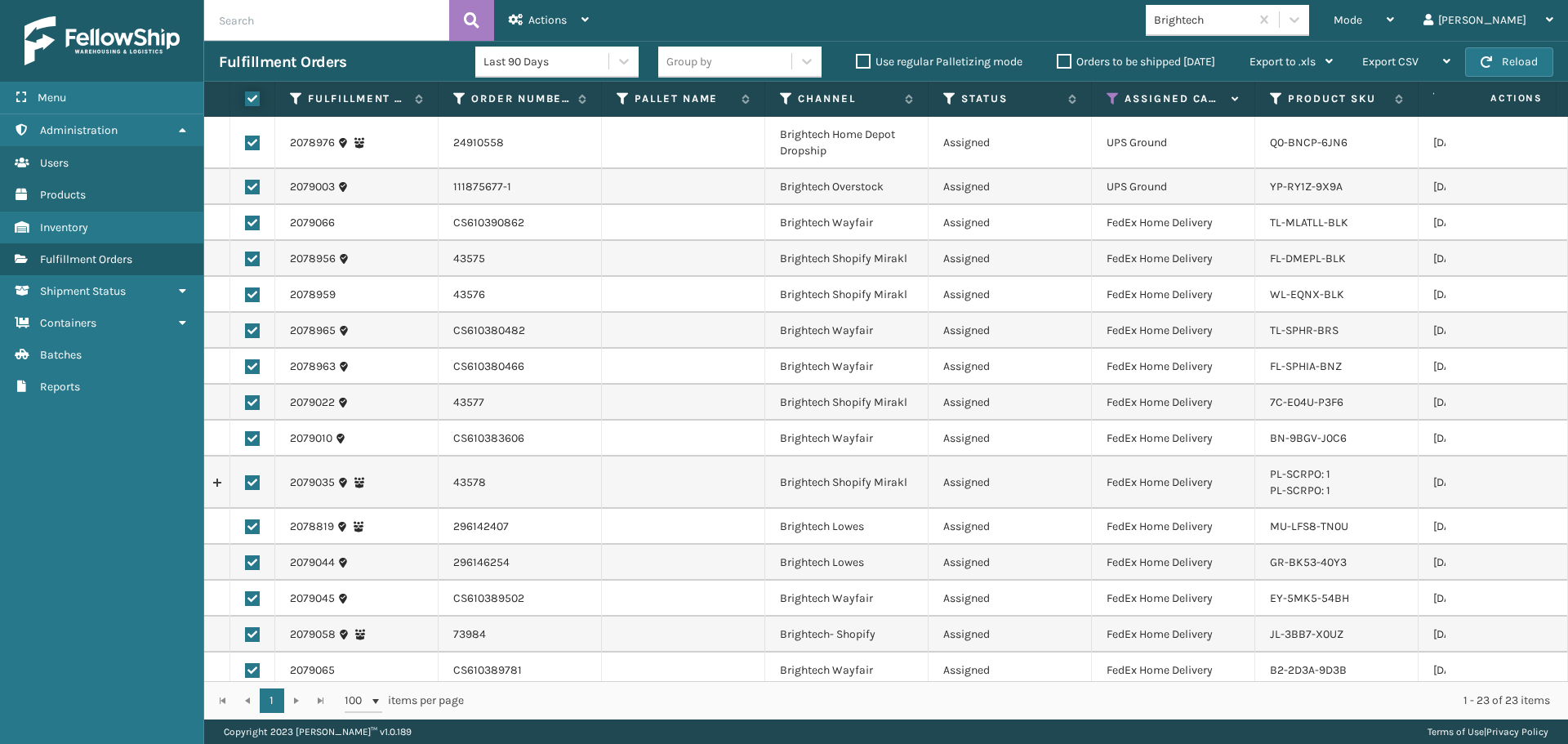
checkbox input "true"
click at [535, 24] on span "Actions" at bounding box center [547, 20] width 39 height 14
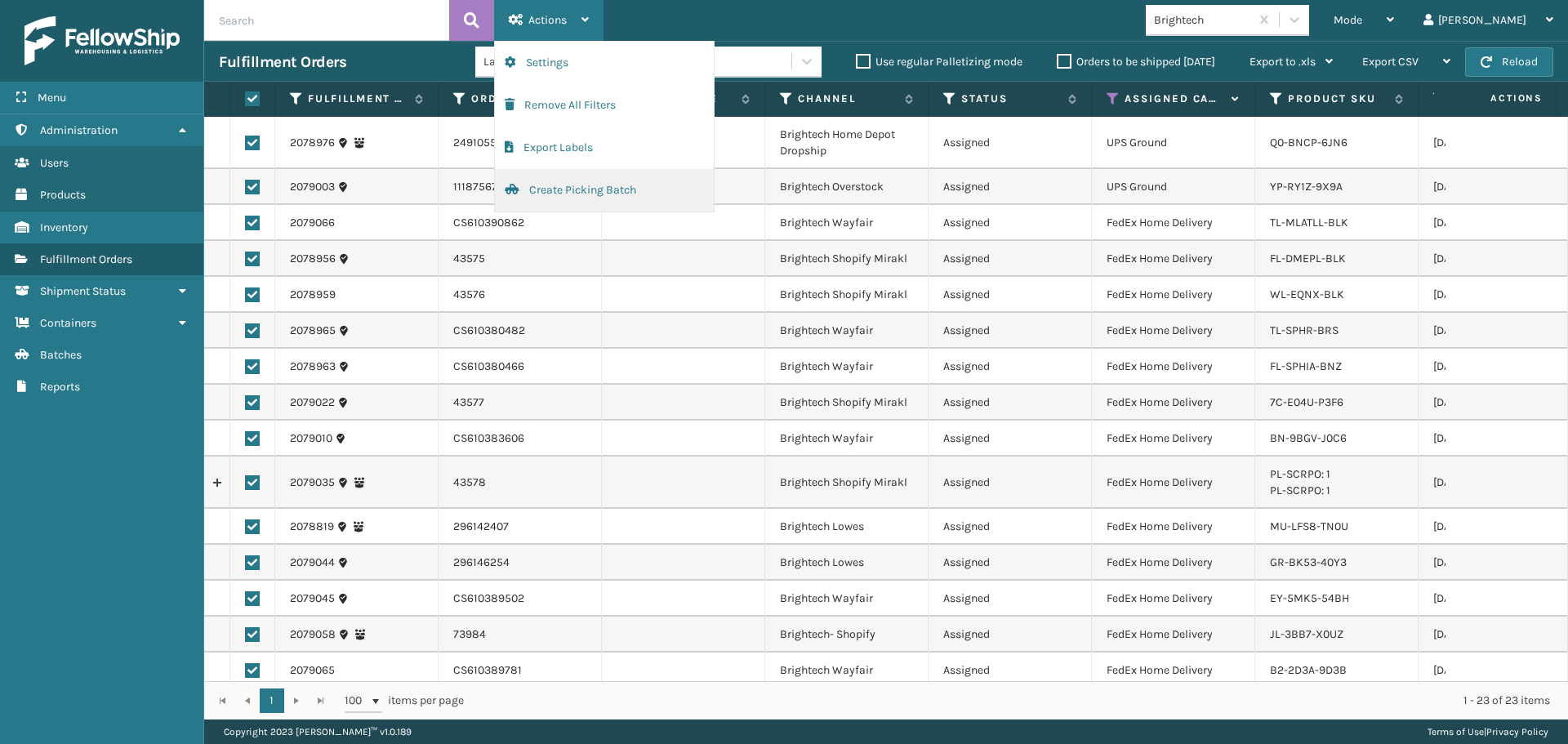
click at [616, 198] on button "Create Picking Batch" at bounding box center [605, 190] width 219 height 43
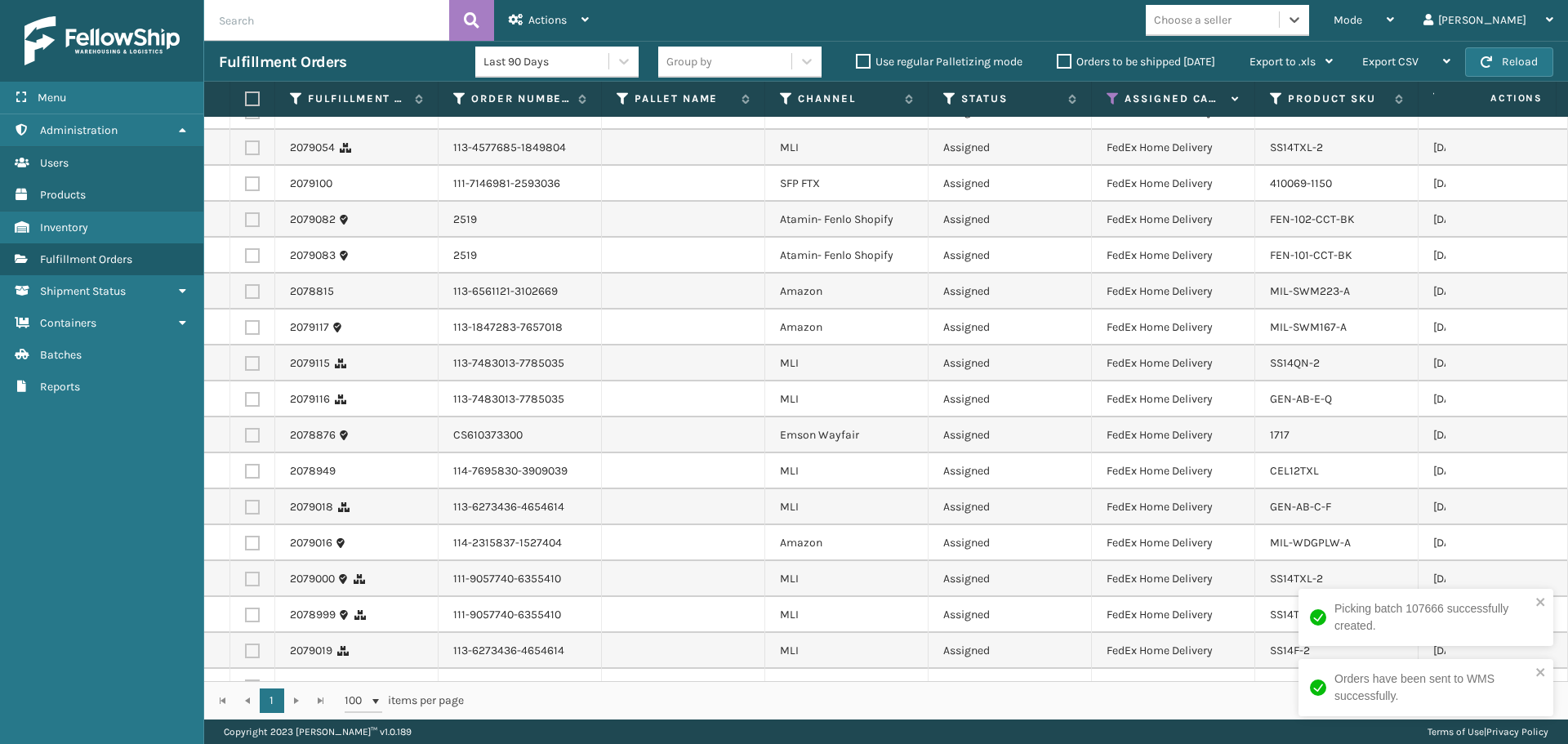
scroll to position [399, 0]
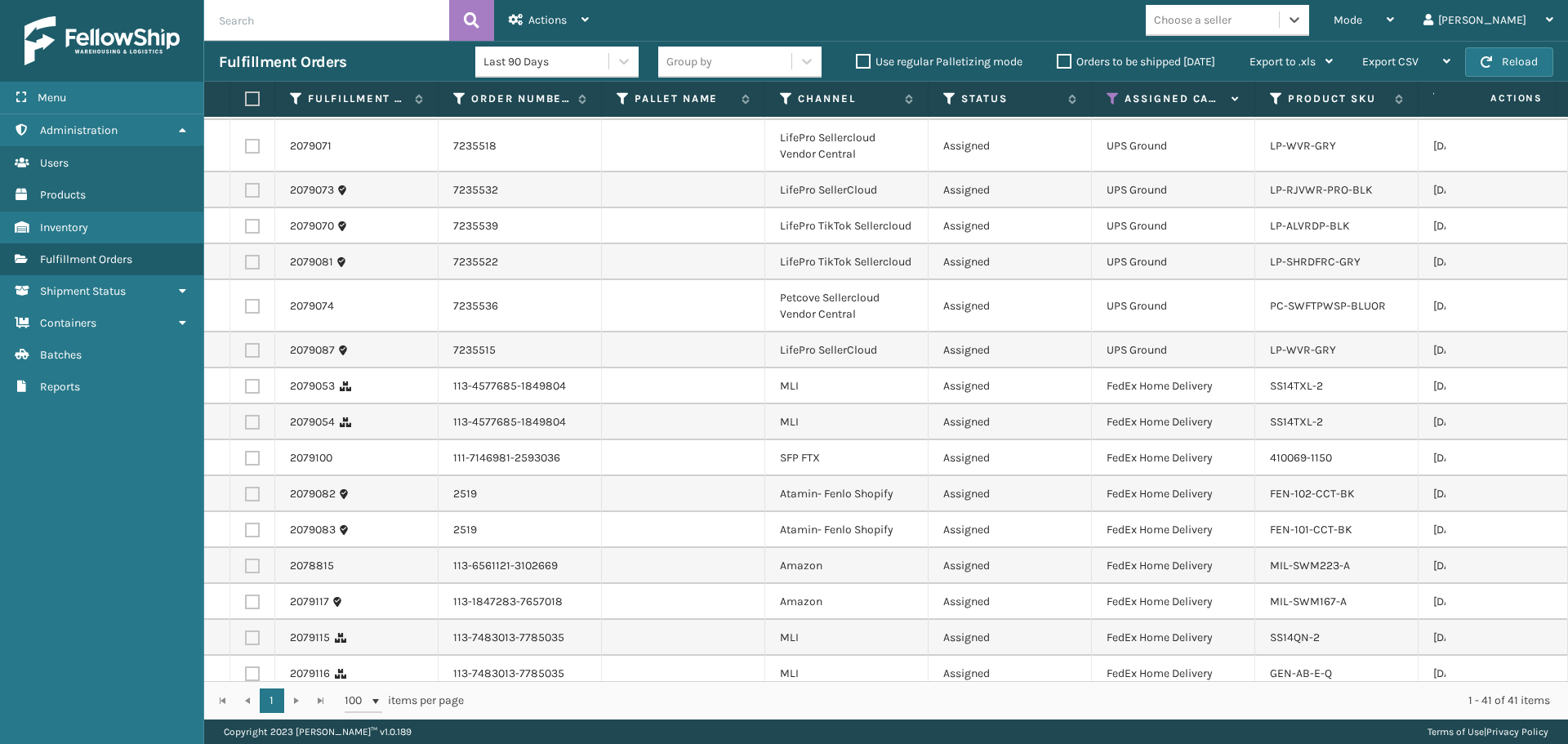
click at [1261, 39] on div "Mode Regular Mode Picking Mode Labeling Mode Exit Scan Mode option Brightech, s…" at bounding box center [1086, 20] width 964 height 41
click at [1246, 29] on div "Choose a seller" at bounding box center [1212, 20] width 133 height 27
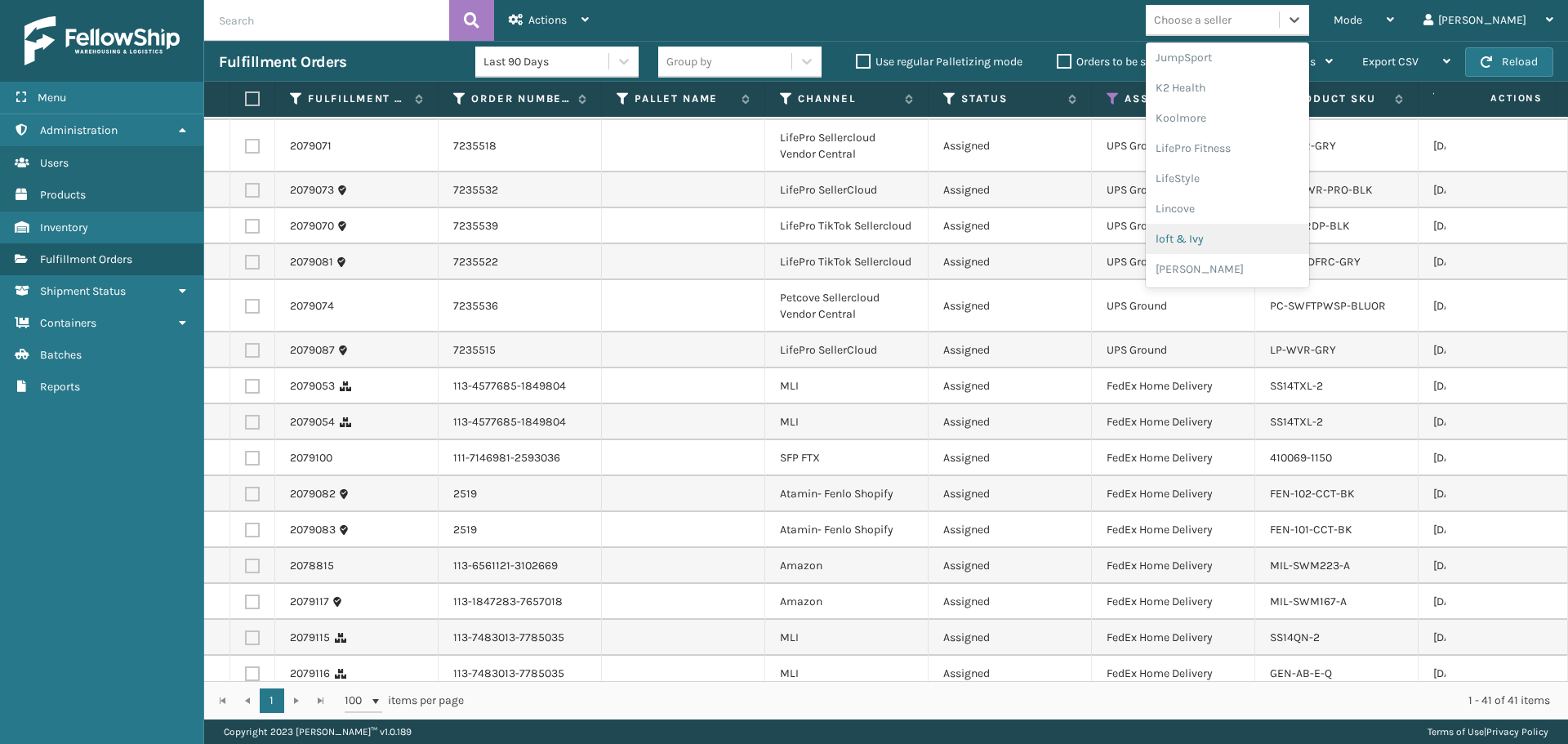
scroll to position [820, 0]
click at [1249, 250] on div "SleepGeekz" at bounding box center [1227, 239] width 163 height 30
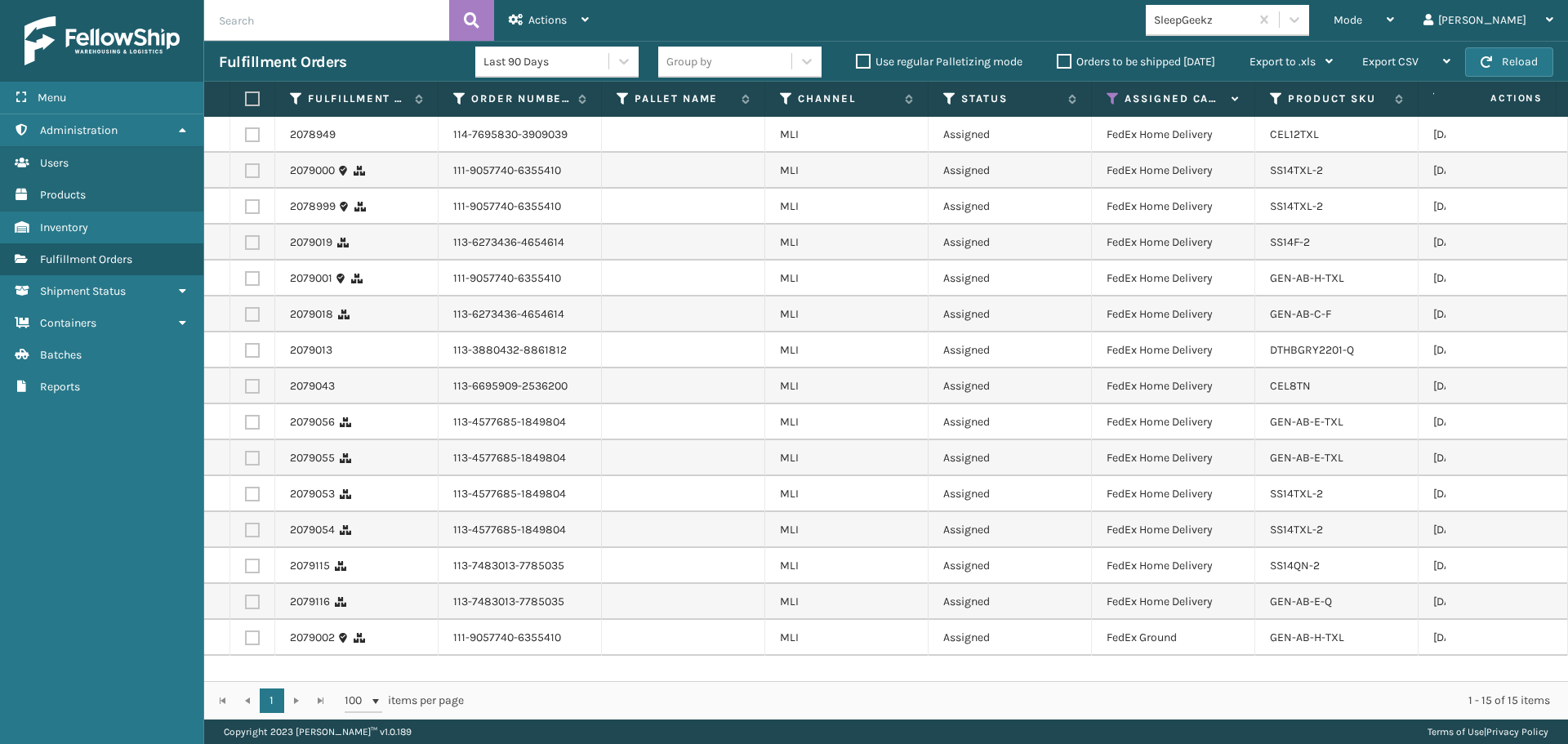
click at [251, 97] on label at bounding box center [250, 98] width 10 height 15
click at [246, 97] on input "checkbox" at bounding box center [245, 98] width 1 height 11
checkbox input "true"
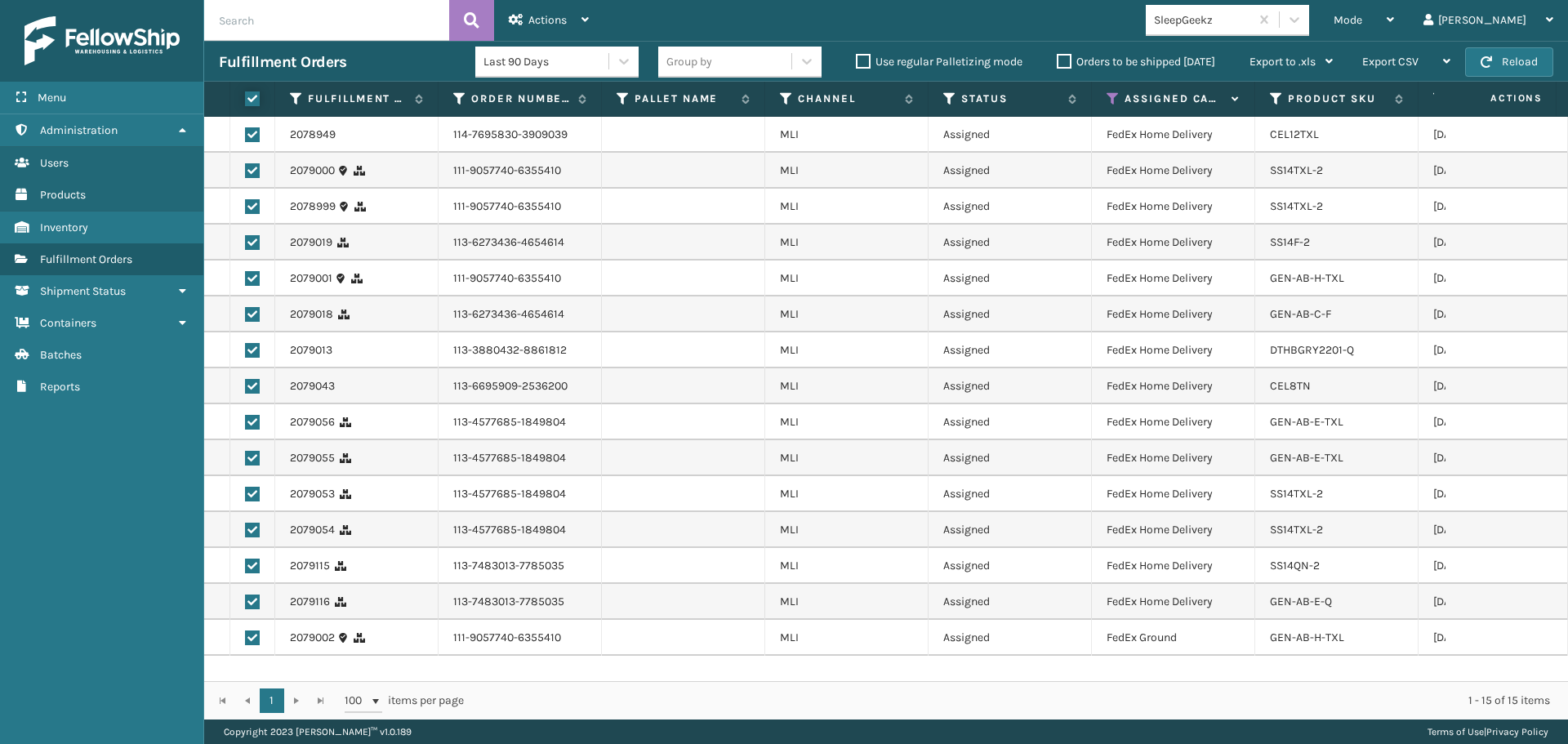
checkbox input "true"
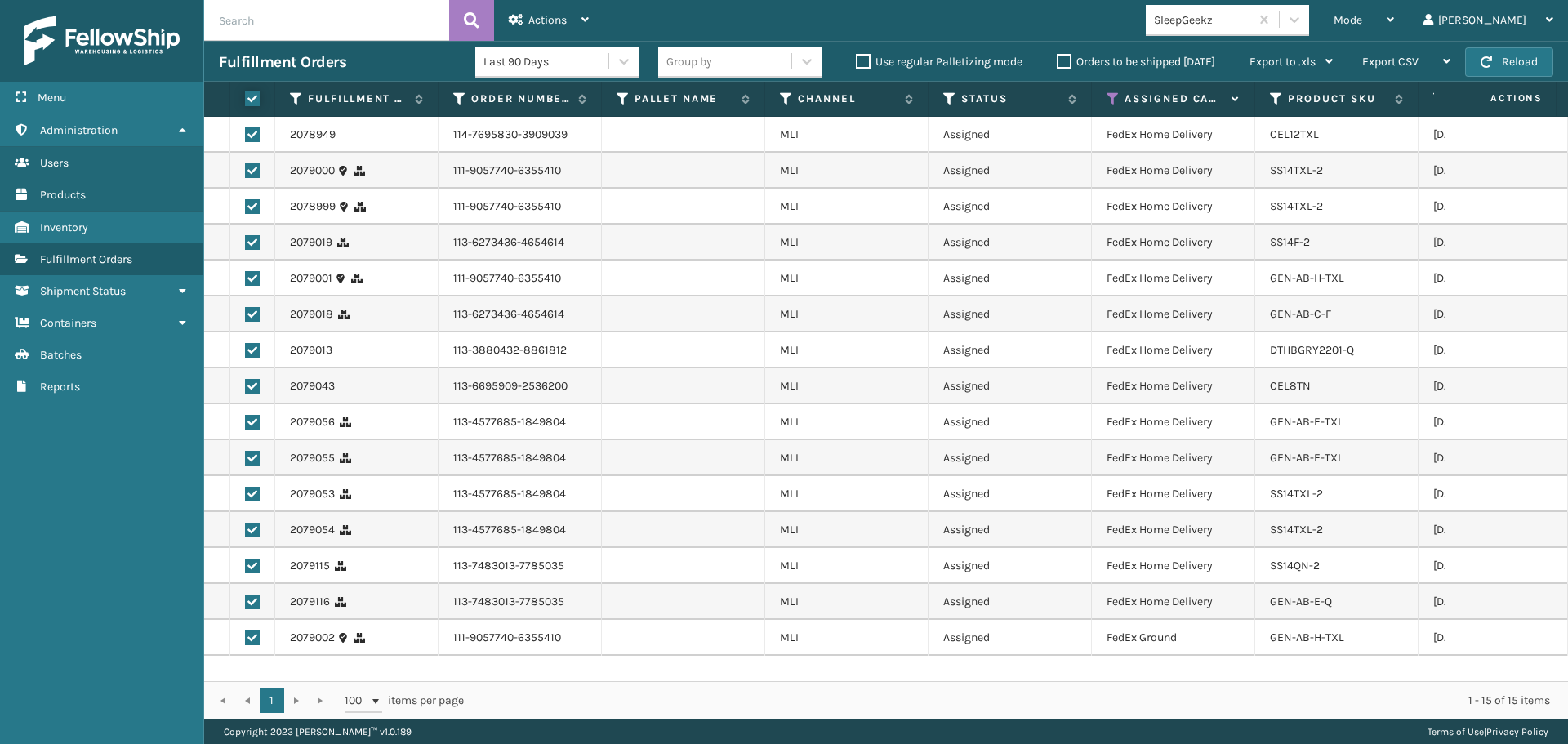
checkbox input "true"
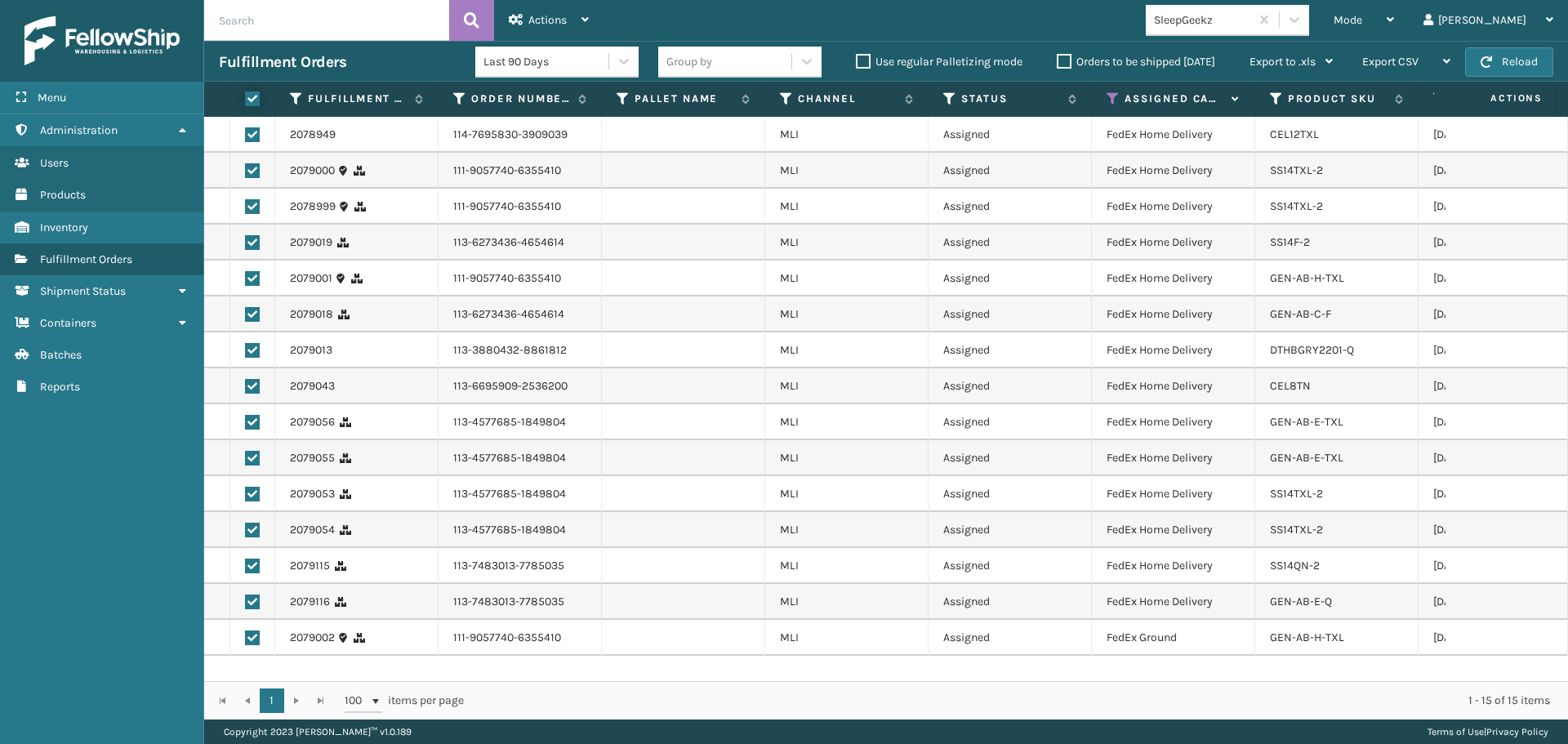
checkbox input "true"
click at [539, 14] on span "Actions" at bounding box center [547, 20] width 39 height 14
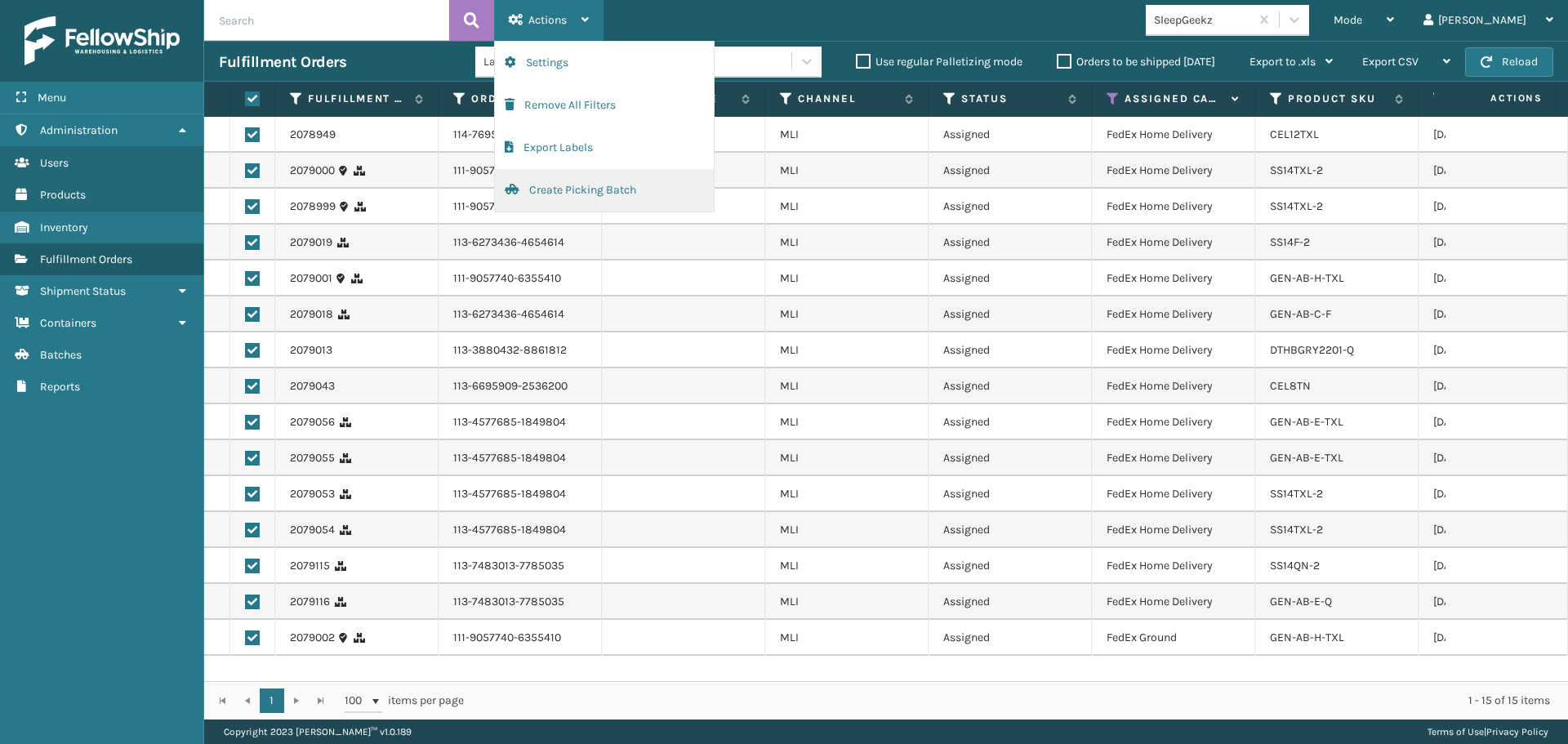
click at [559, 199] on button "Create Picking Batch" at bounding box center [605, 190] width 219 height 43
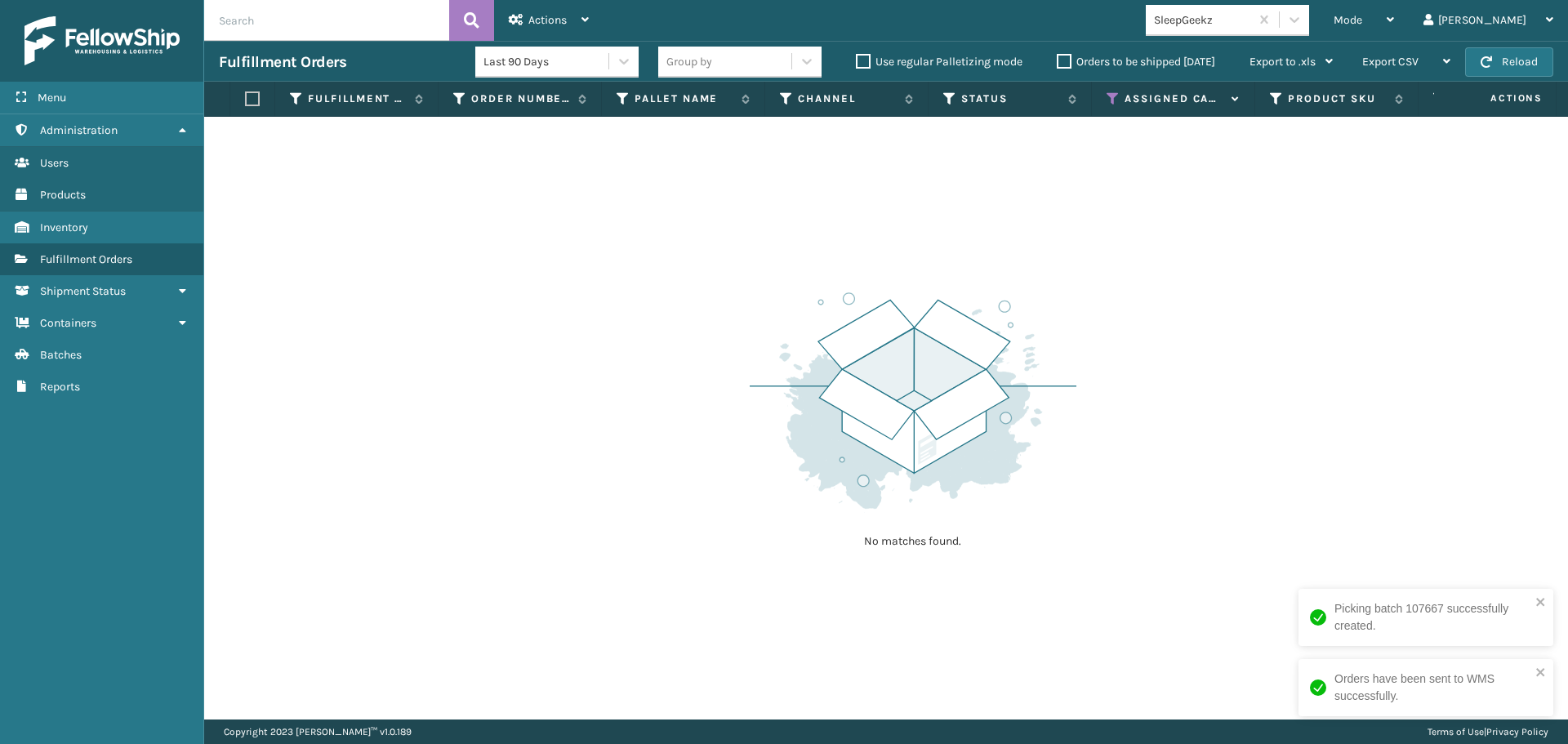
click at [1251, 25] on div "SleepGeekz" at bounding box center [1203, 19] width 97 height 17
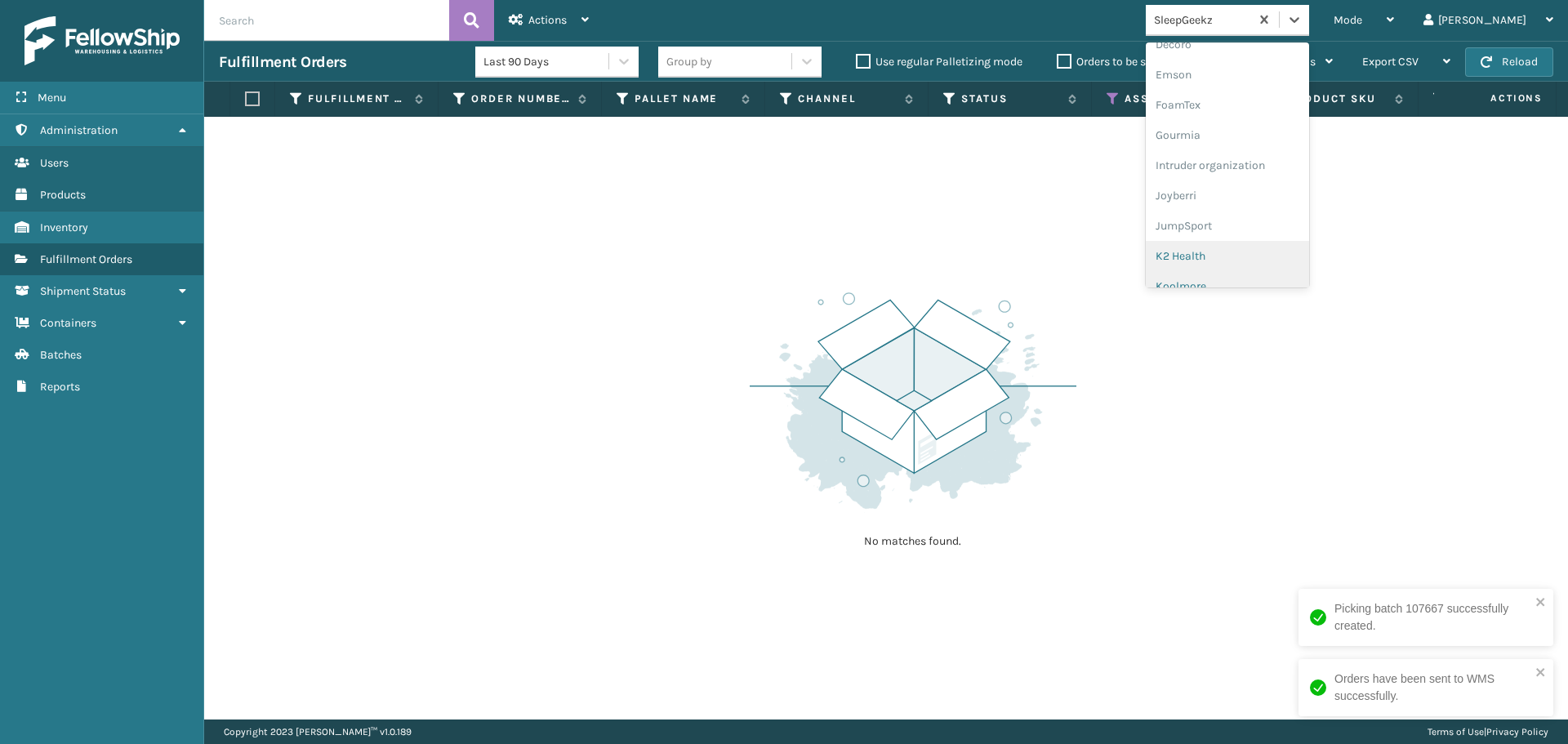
scroll to position [409, 0]
click at [1276, 258] on div "LifePro Fitness" at bounding box center [1227, 257] width 163 height 30
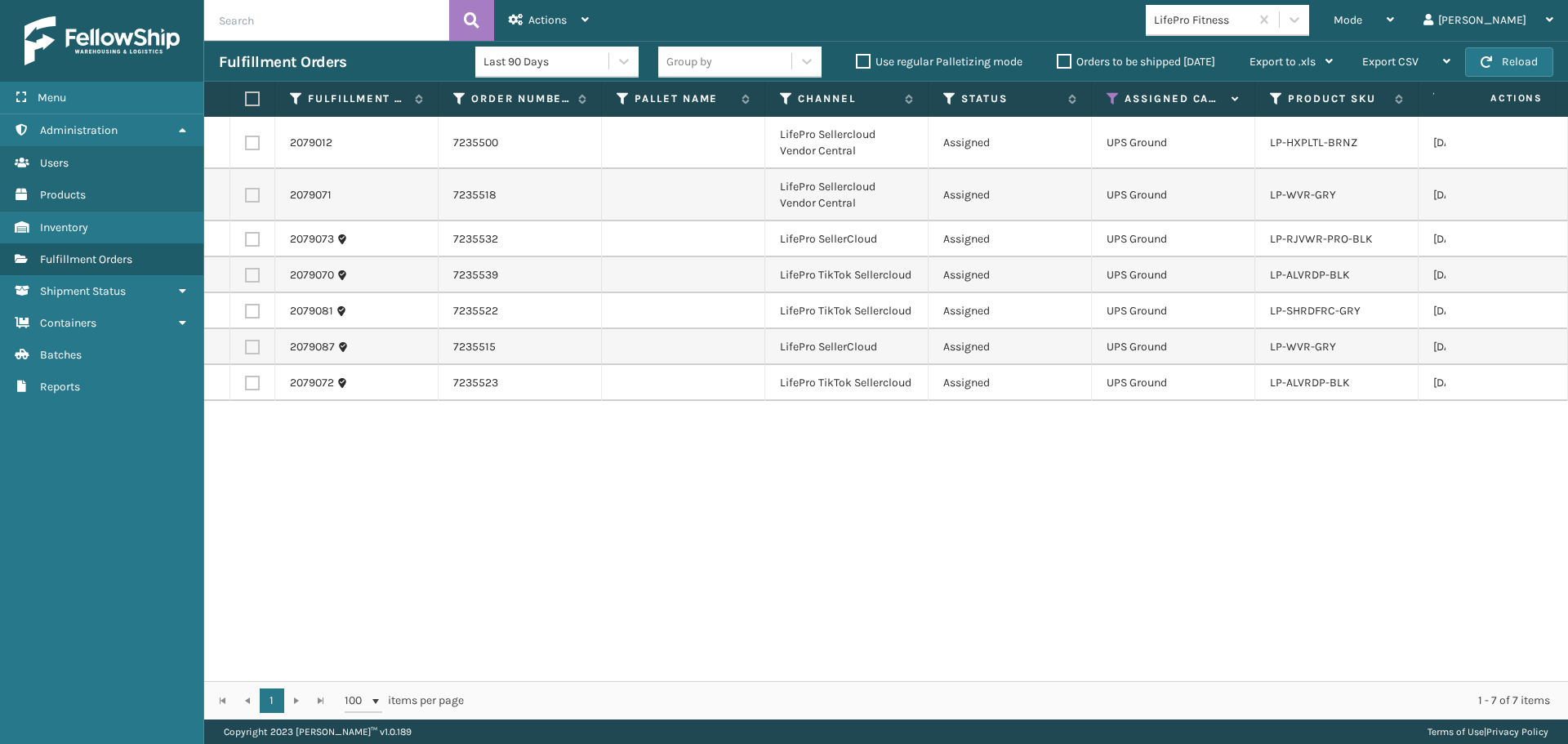
click at [255, 98] on label at bounding box center [250, 98] width 10 height 15
click at [246, 98] on input "checkbox" at bounding box center [245, 98] width 1 height 11
checkbox input "true"
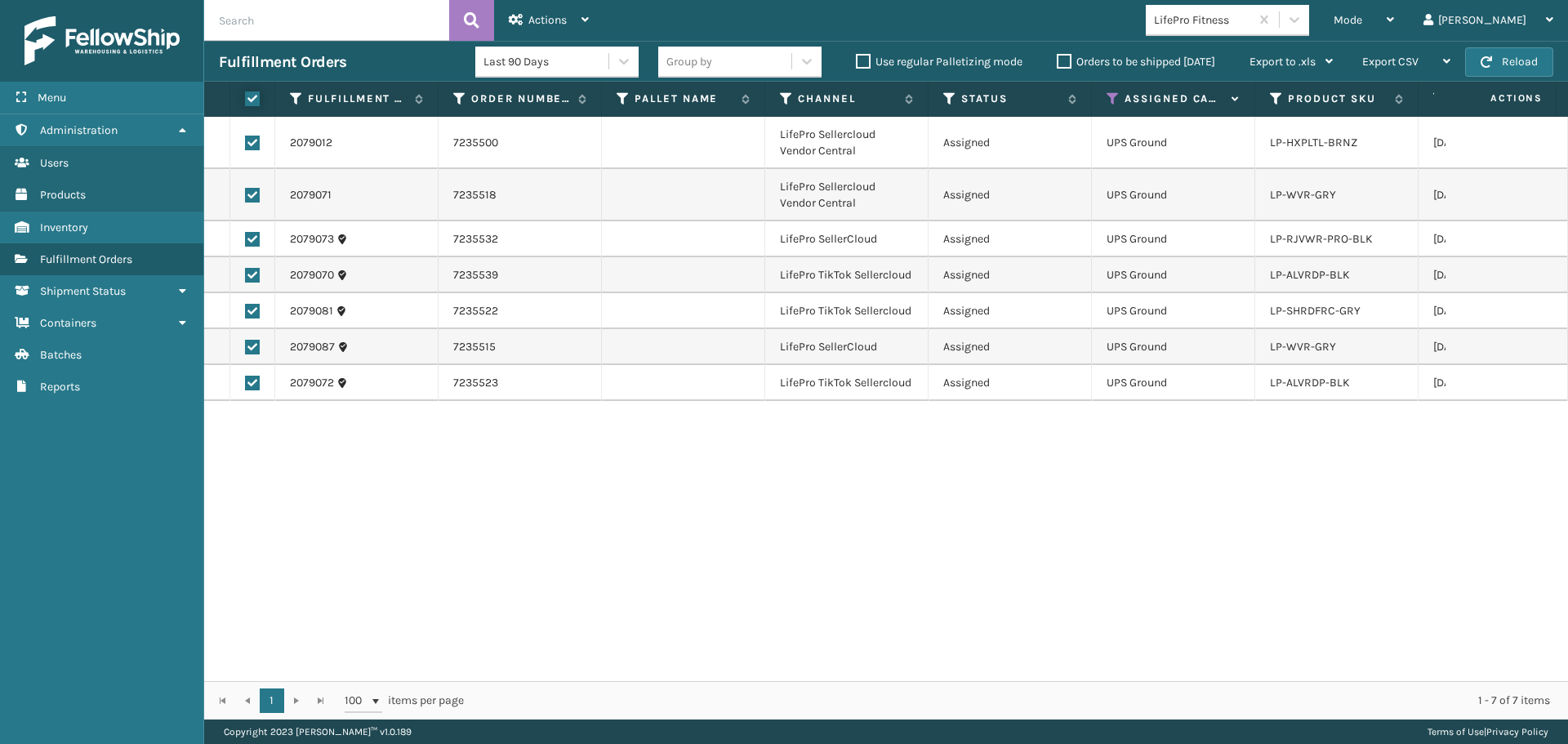
checkbox input "true"
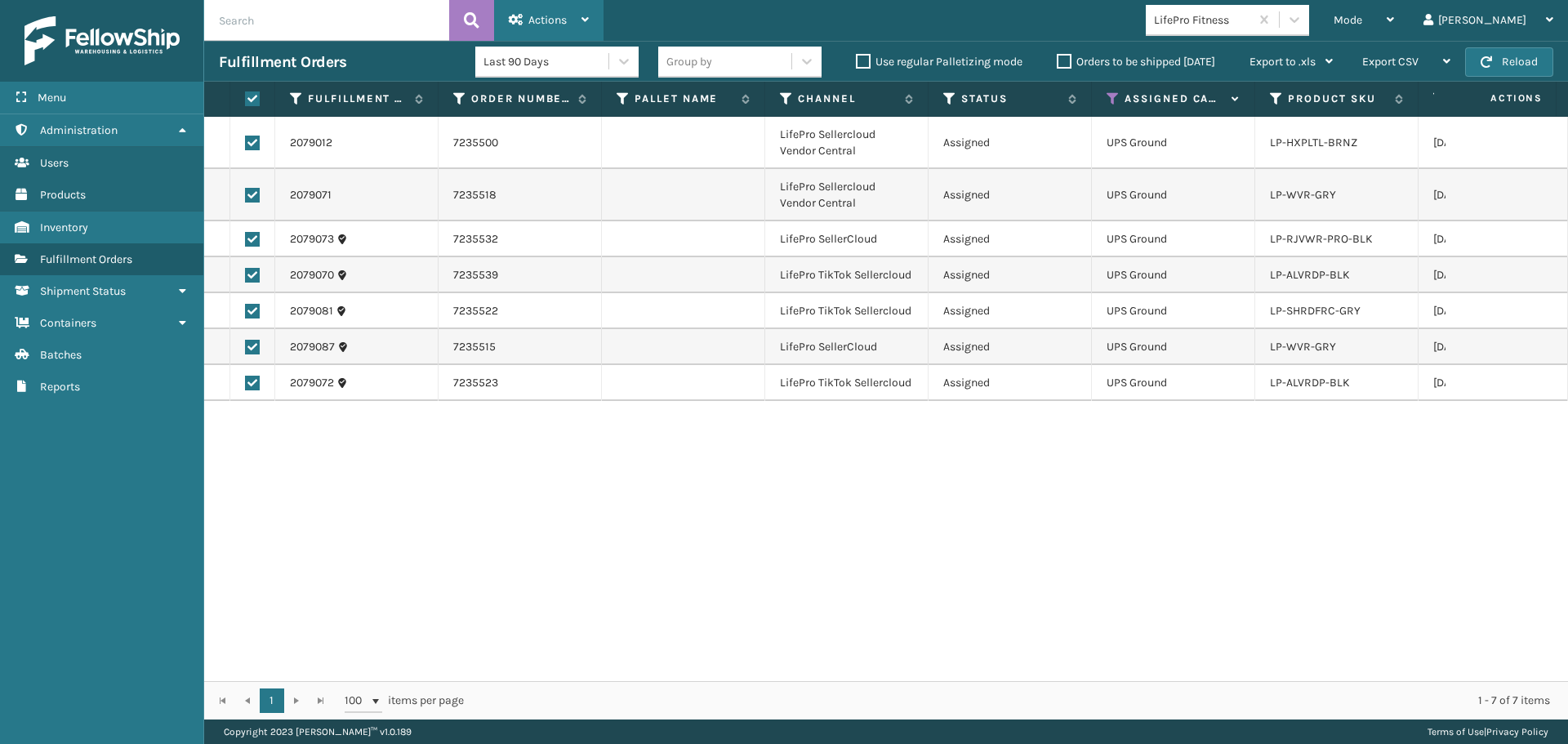
click at [536, 19] on span "Actions" at bounding box center [547, 20] width 39 height 14
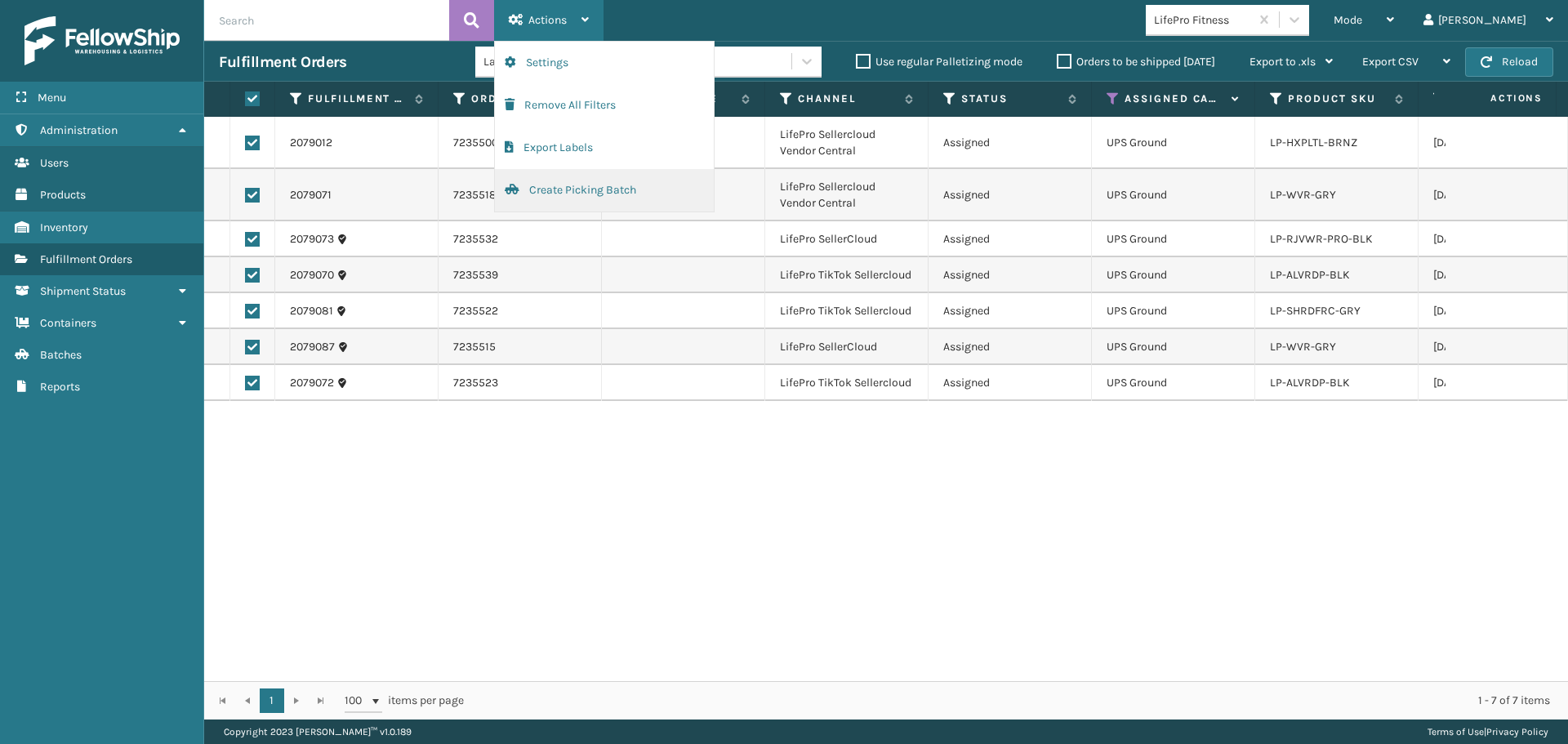
click at [571, 202] on button "Create Picking Batch" at bounding box center [605, 190] width 219 height 43
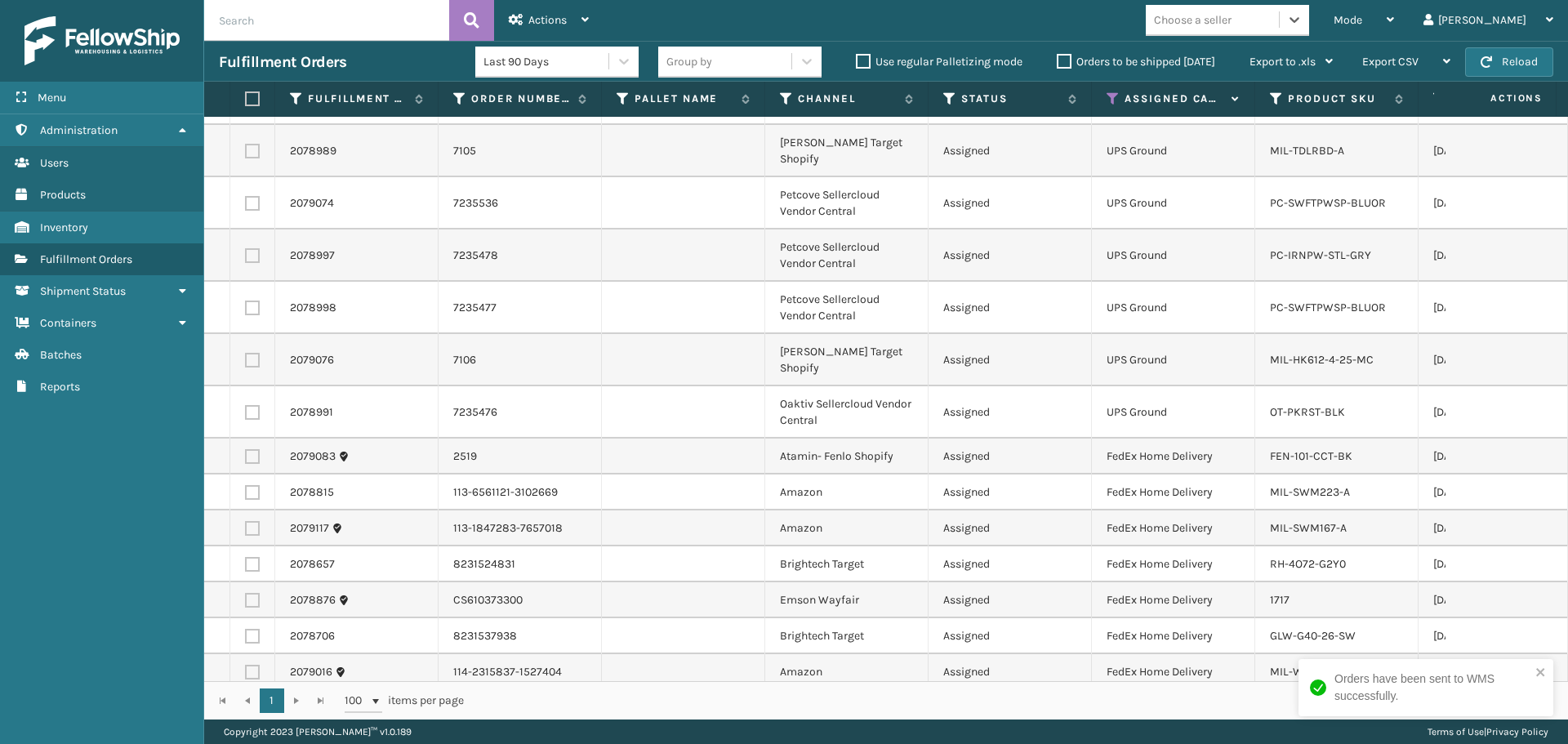
scroll to position [0, 0]
